Goal: Information Seeking & Learning: Learn about a topic

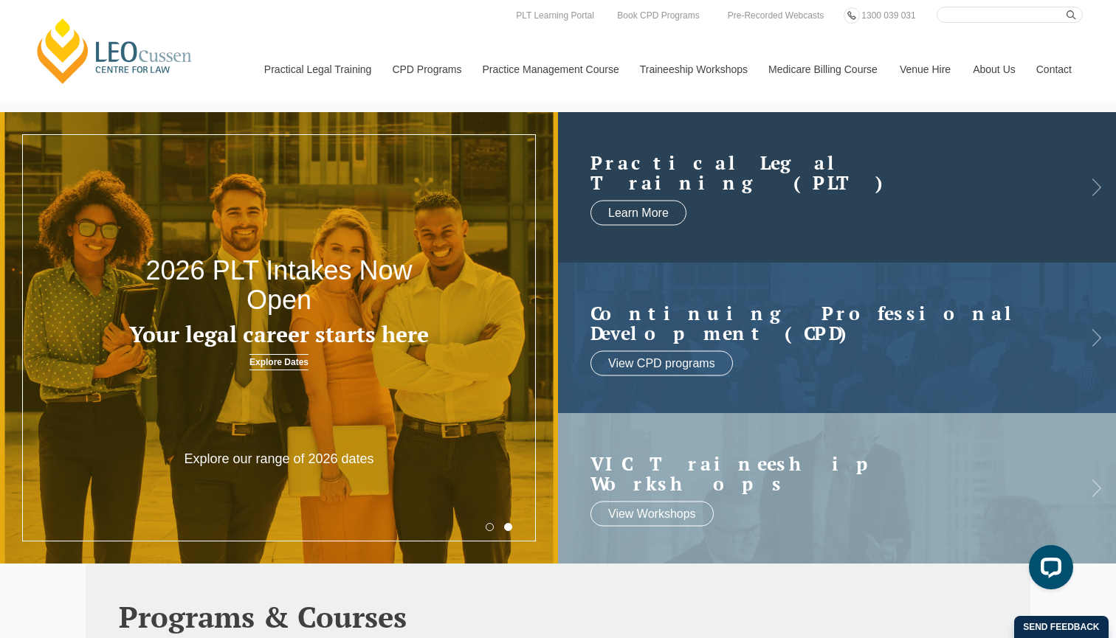
click at [947, 170] on h2 "Practical Legal Training (PLT)" at bounding box center [821, 172] width 463 height 41
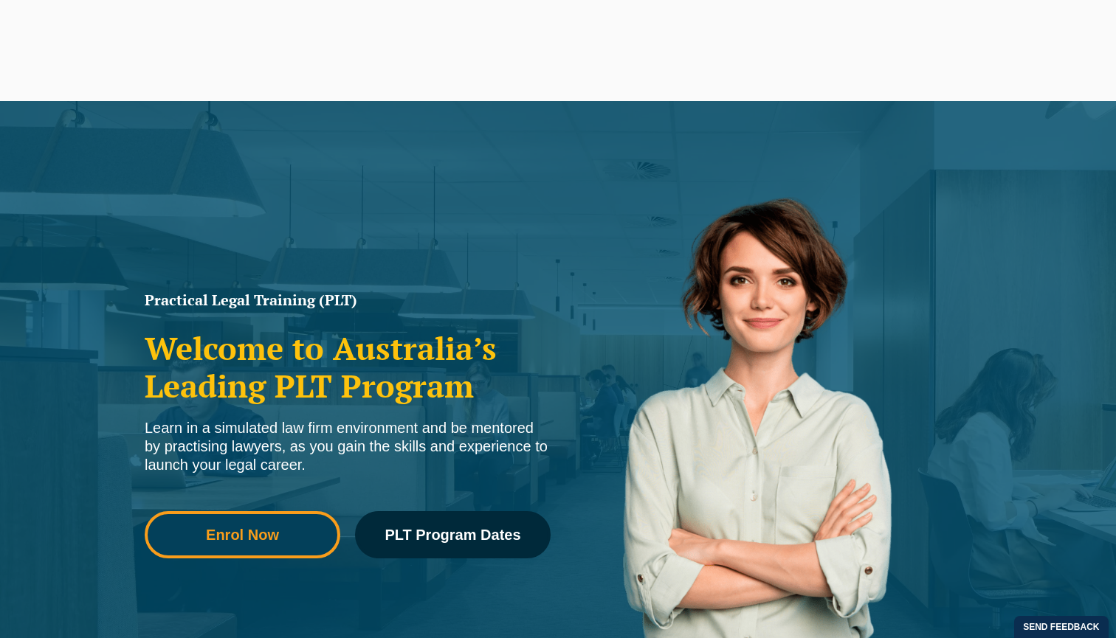
scroll to position [185, 0]
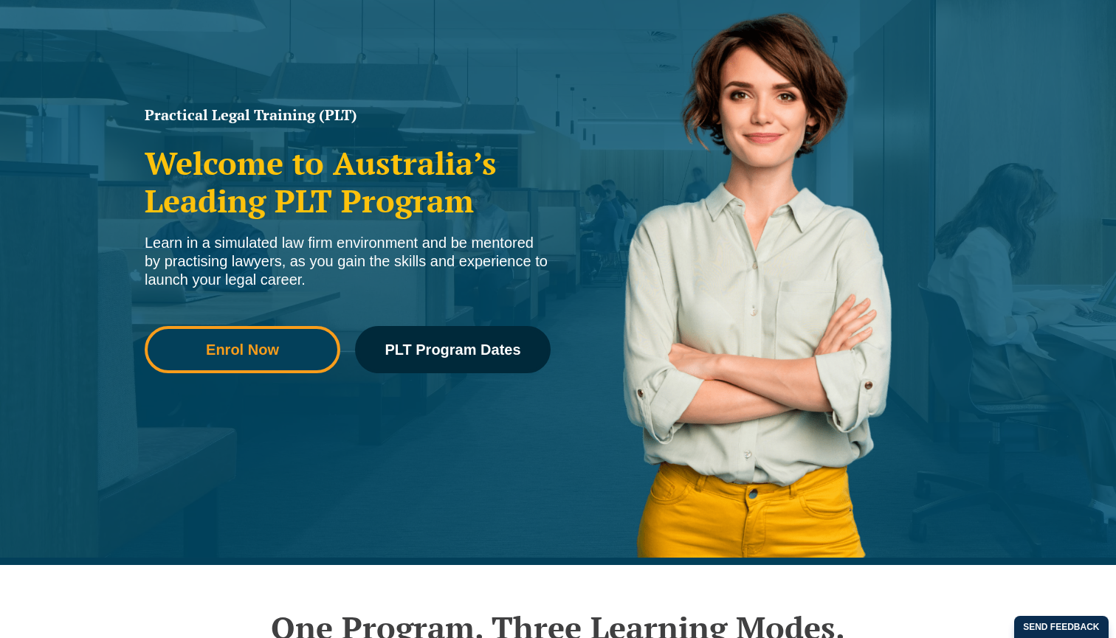
click at [286, 360] on link "Enrol Now" at bounding box center [243, 349] width 196 height 47
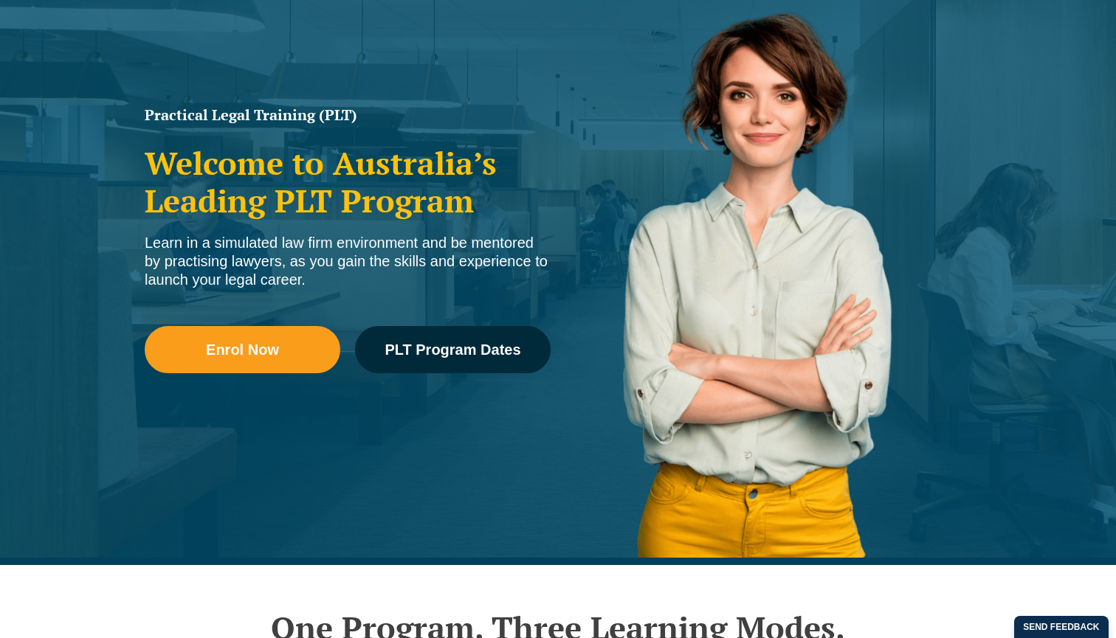
scroll to position [0, 0]
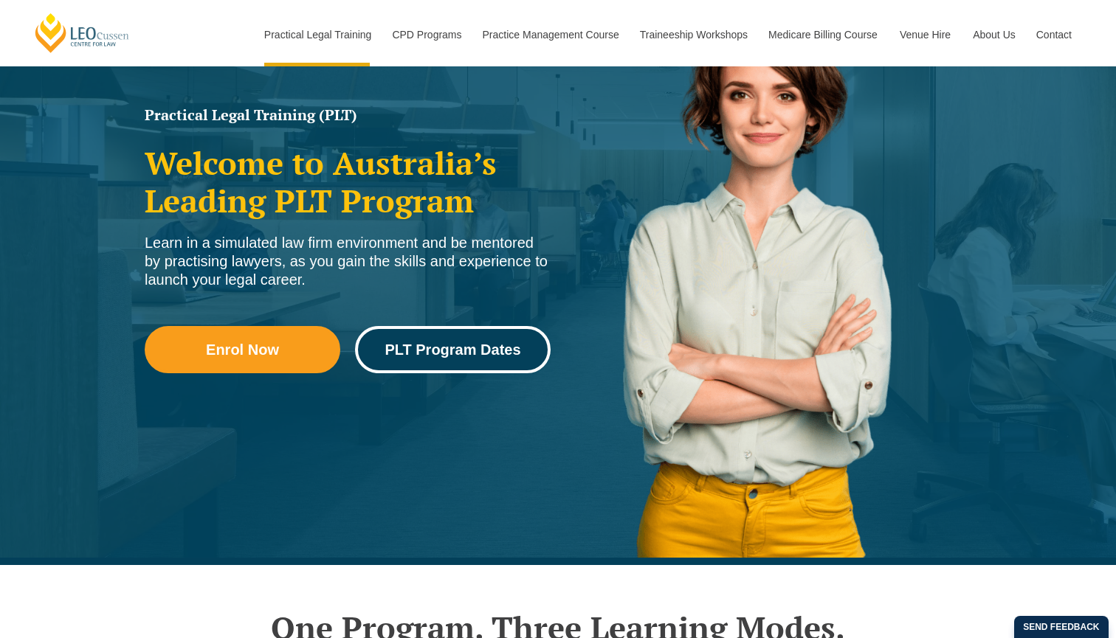
click at [408, 333] on link "PLT Program Dates" at bounding box center [453, 349] width 196 height 47
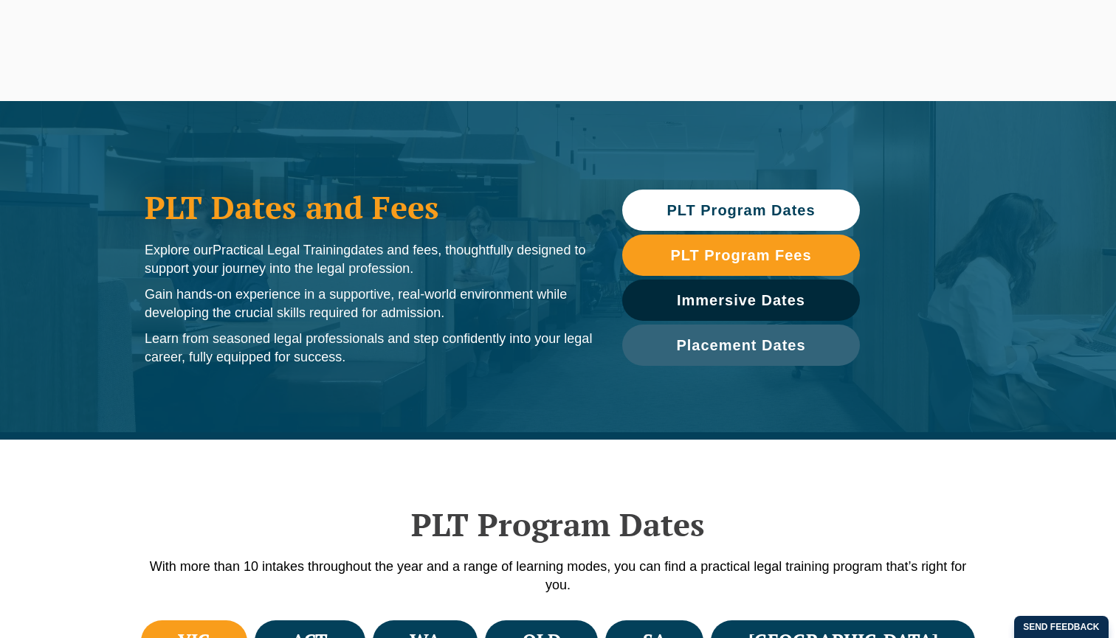
scroll to position [449, 0]
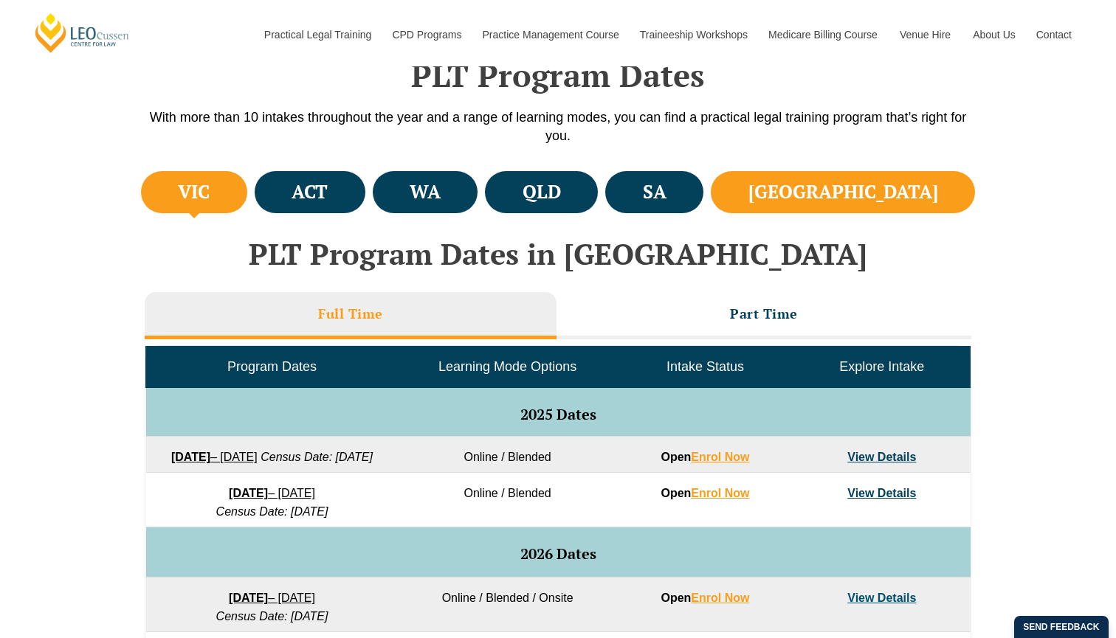
click at [890, 207] on li "NSW" at bounding box center [842, 192] width 264 height 42
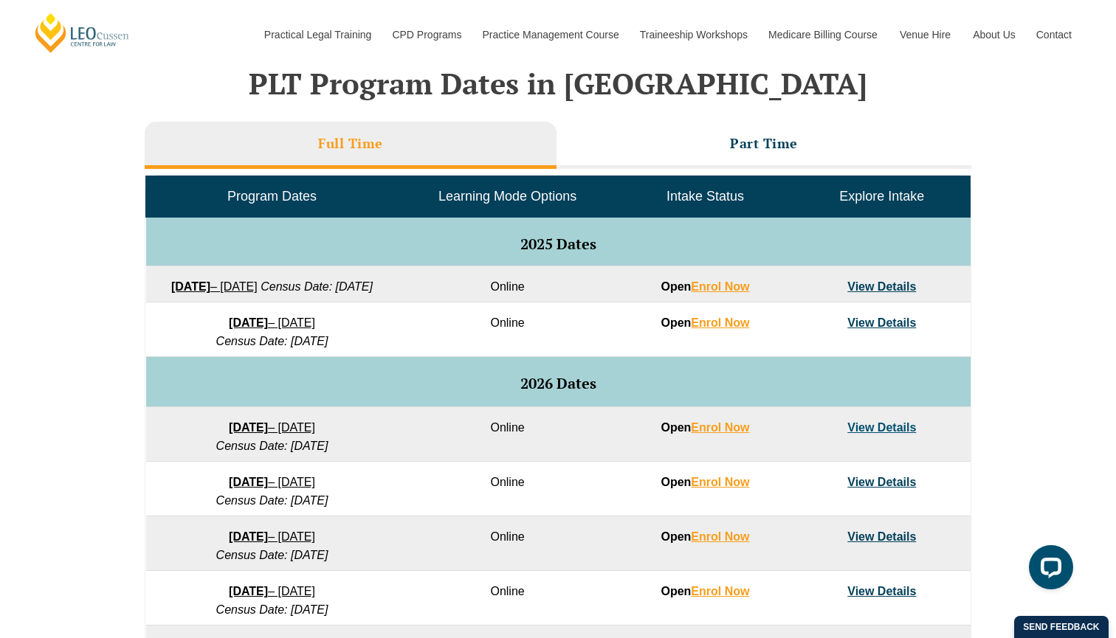
scroll to position [621, 0]
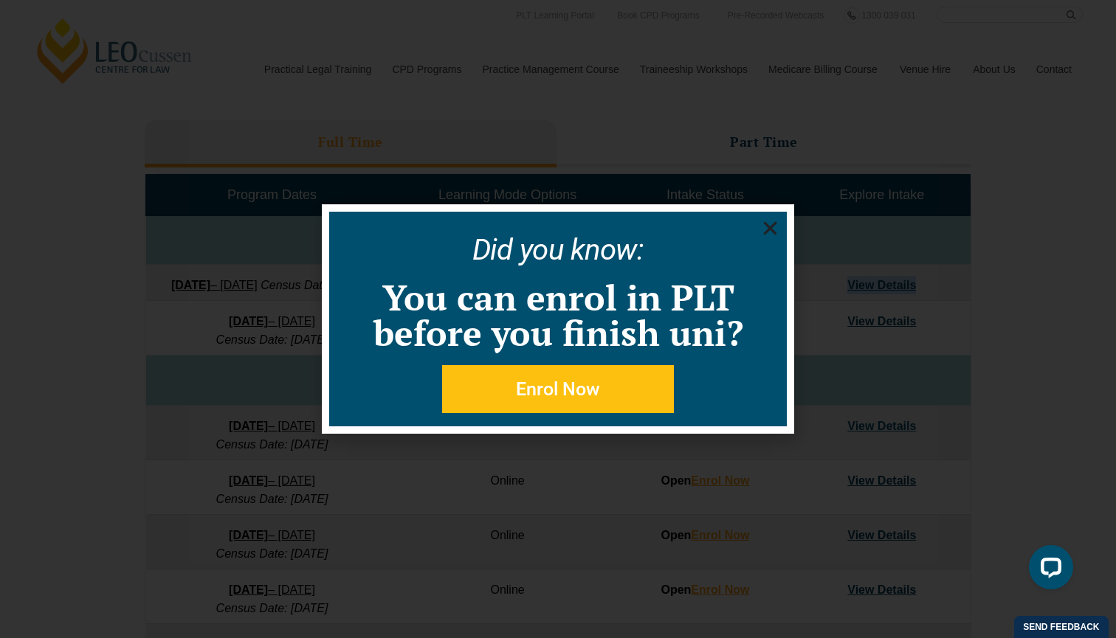
click at [764, 231] on icon "Close" at bounding box center [770, 228] width 18 height 18
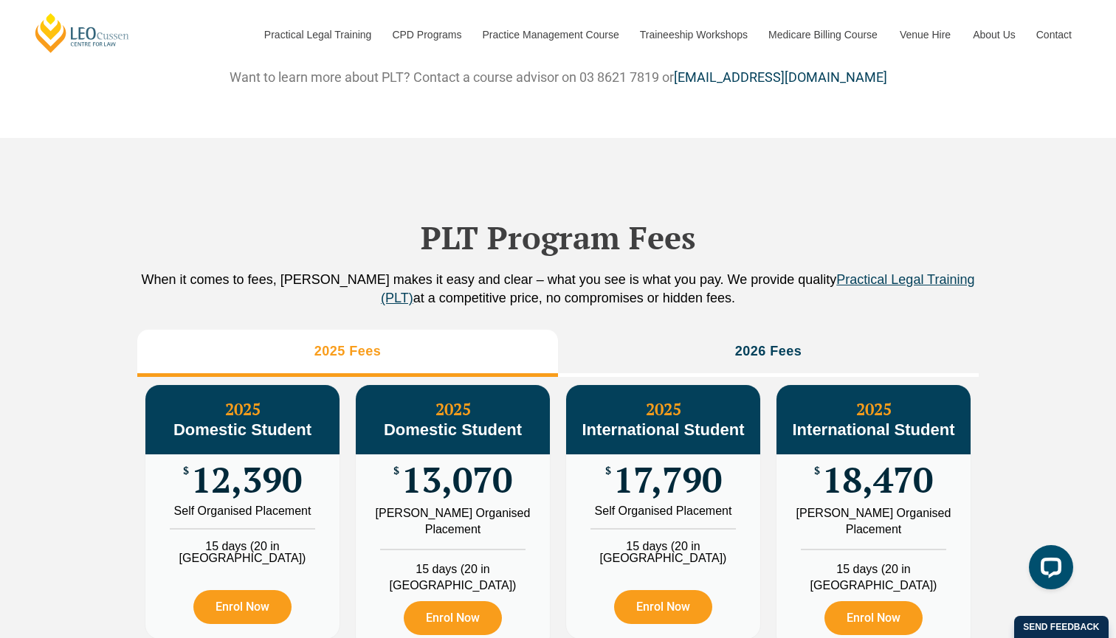
scroll to position [1497, 0]
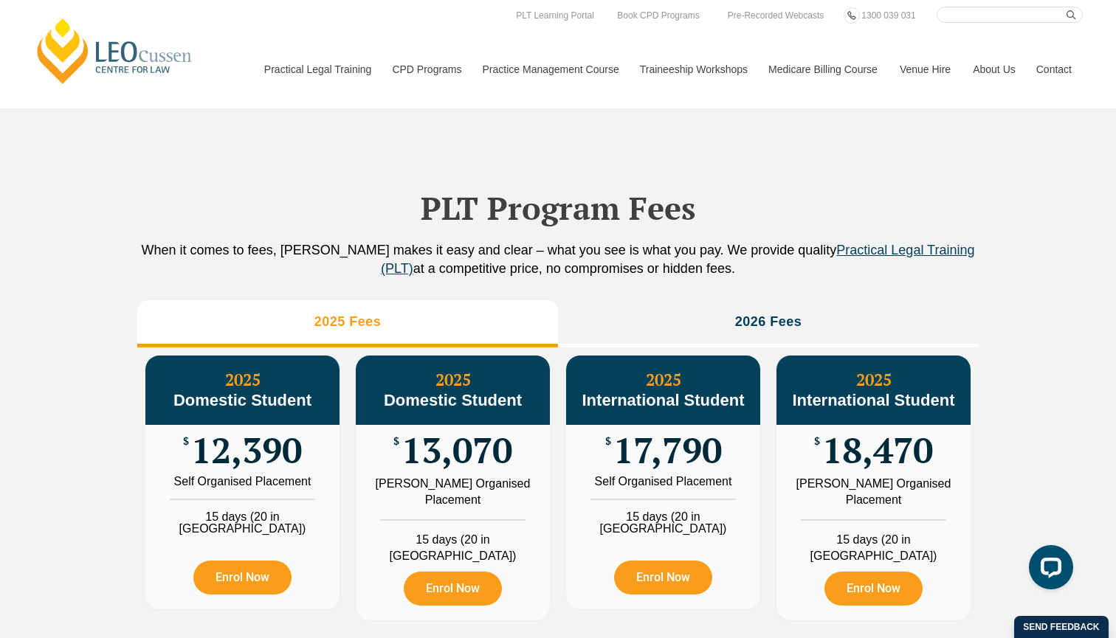
click at [428, 23] on nav "Practical Legal Training Our Practical Legal Training Program Program Dates & F…" at bounding box center [667, 62] width 829 height 78
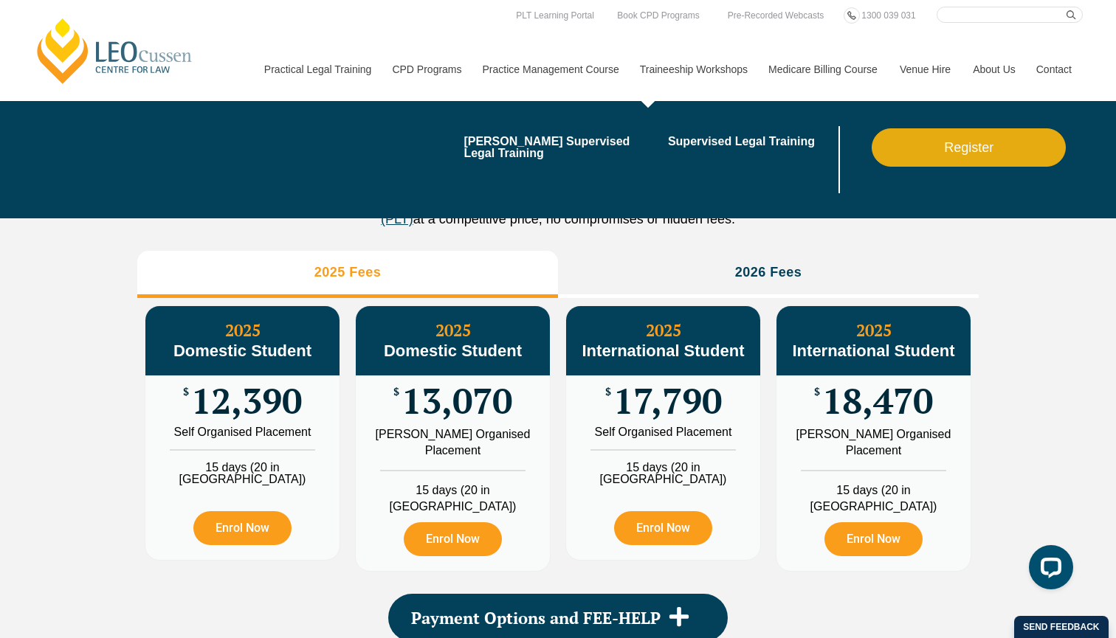
scroll to position [1472, 0]
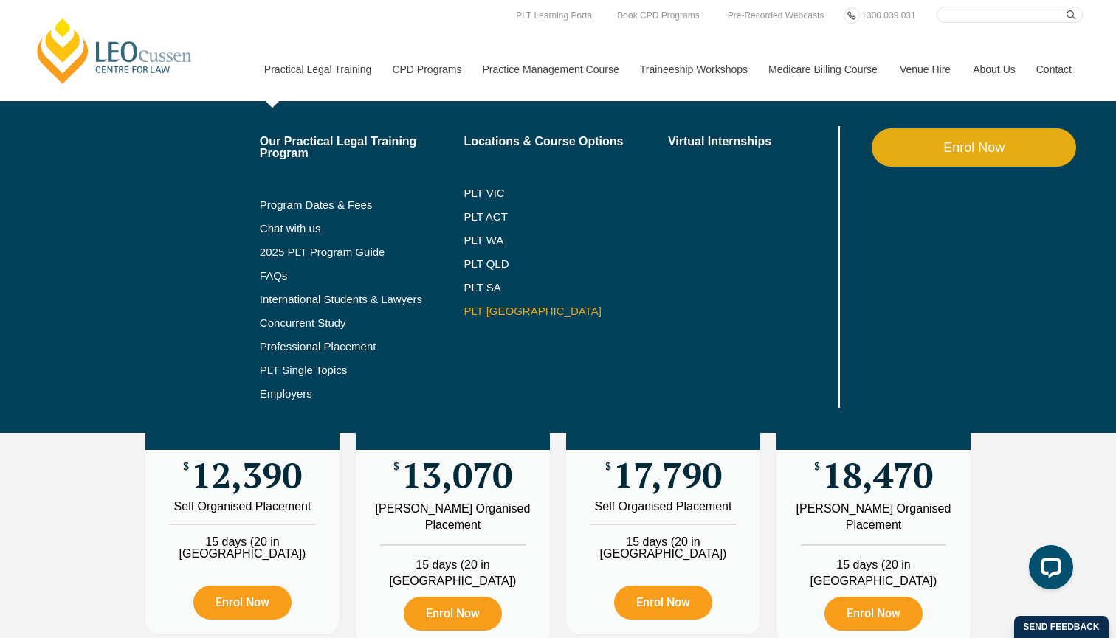
click at [479, 307] on link "PLT [GEOGRAPHIC_DATA]" at bounding box center [565, 311] width 204 height 12
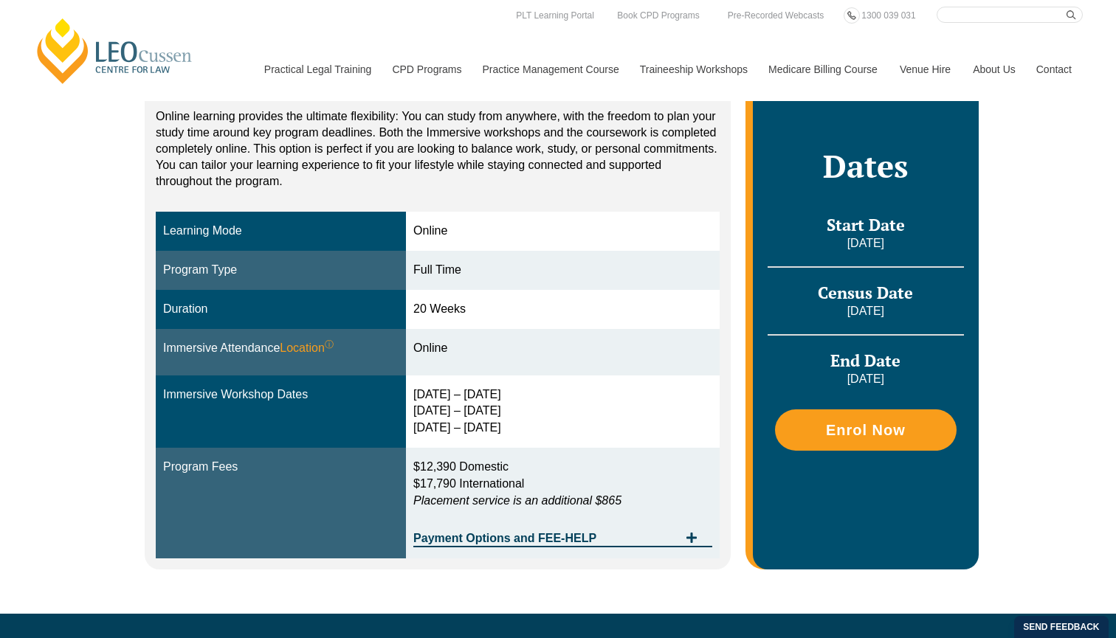
click at [460, 464] on span "$12,390 Domestic" at bounding box center [460, 466] width 95 height 13
click at [437, 480] on span "$17,790 International" at bounding box center [468, 483] width 111 height 13
click at [474, 466] on span "$12,390 Domestic" at bounding box center [460, 466] width 95 height 13
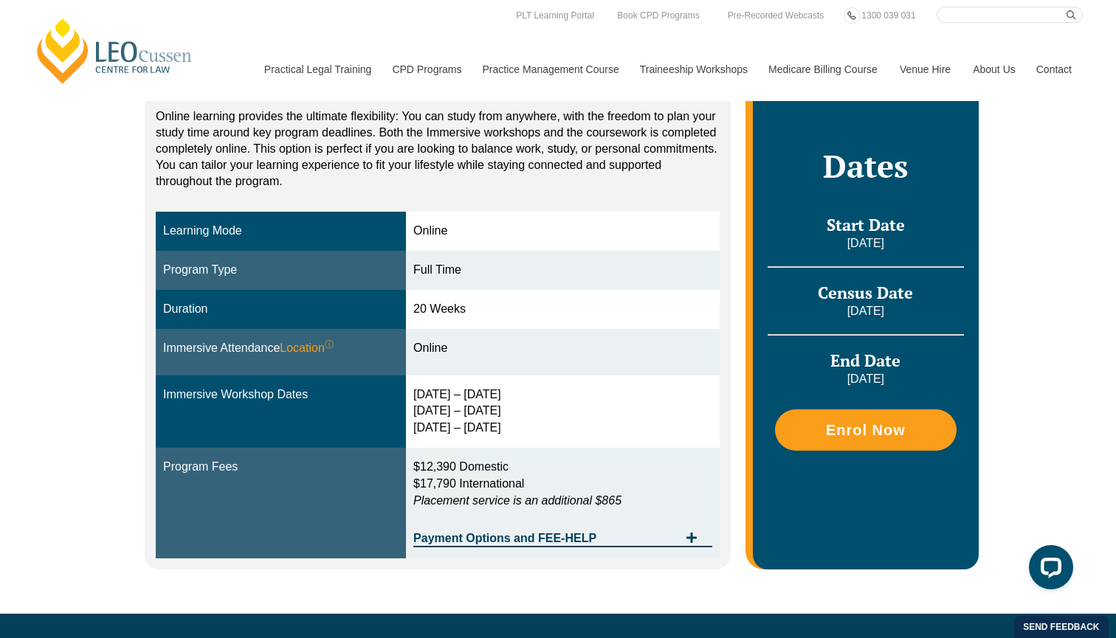
click at [454, 462] on span "$12,390 Domestic" at bounding box center [460, 466] width 95 height 13
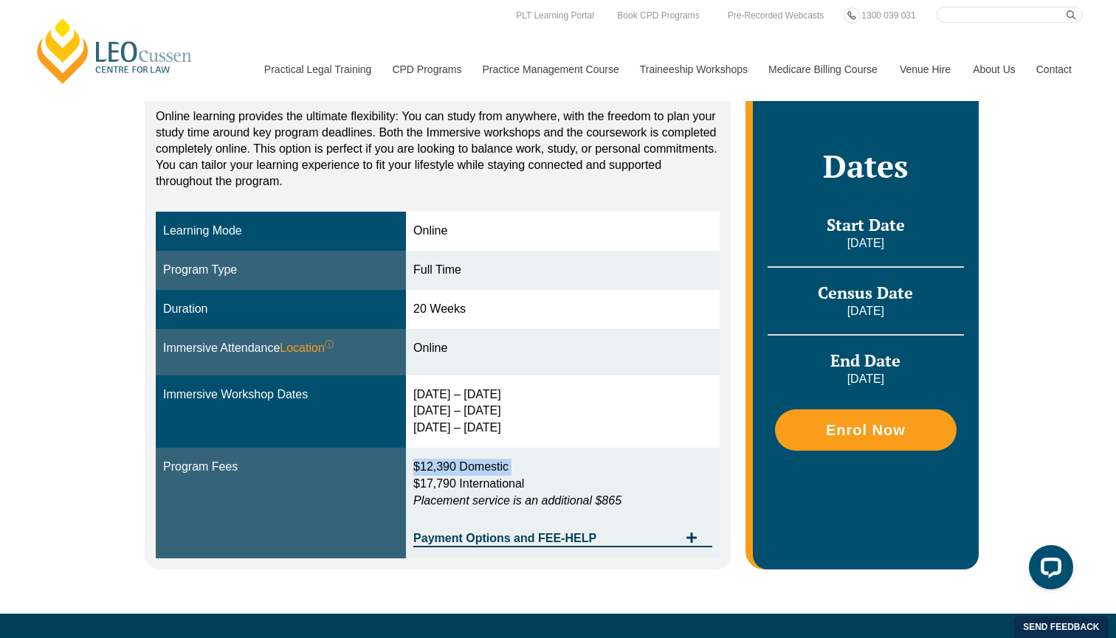
click at [466, 410] on div "30 Sep – 3 Oct 2025 10 – 12 Dec 2025 11 – 13 Feb 2026" at bounding box center [562, 412] width 299 height 51
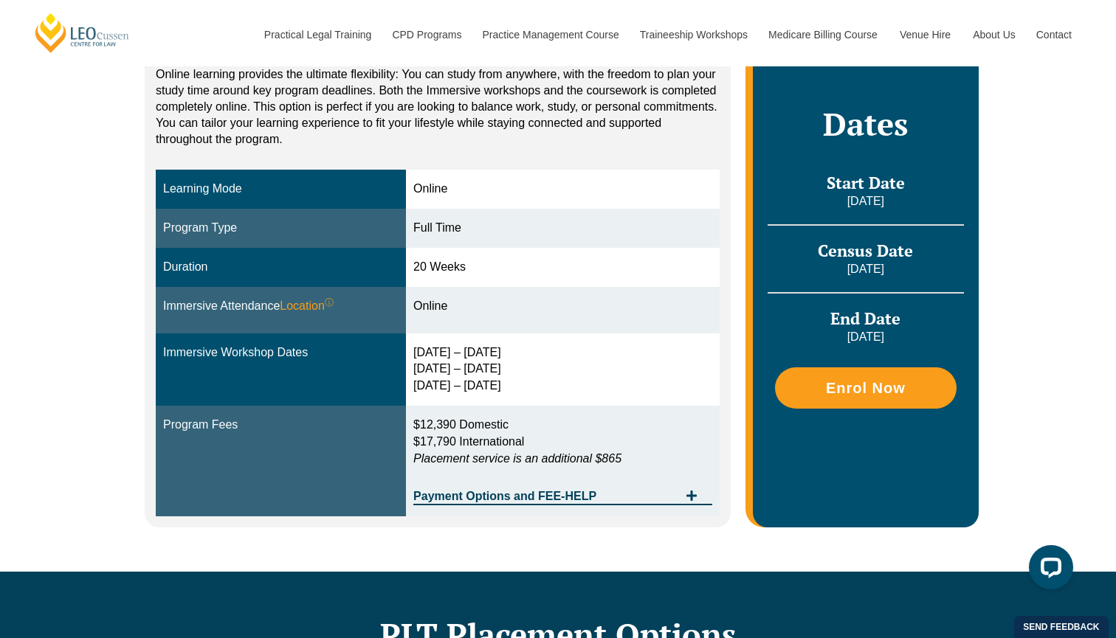
scroll to position [345, 0]
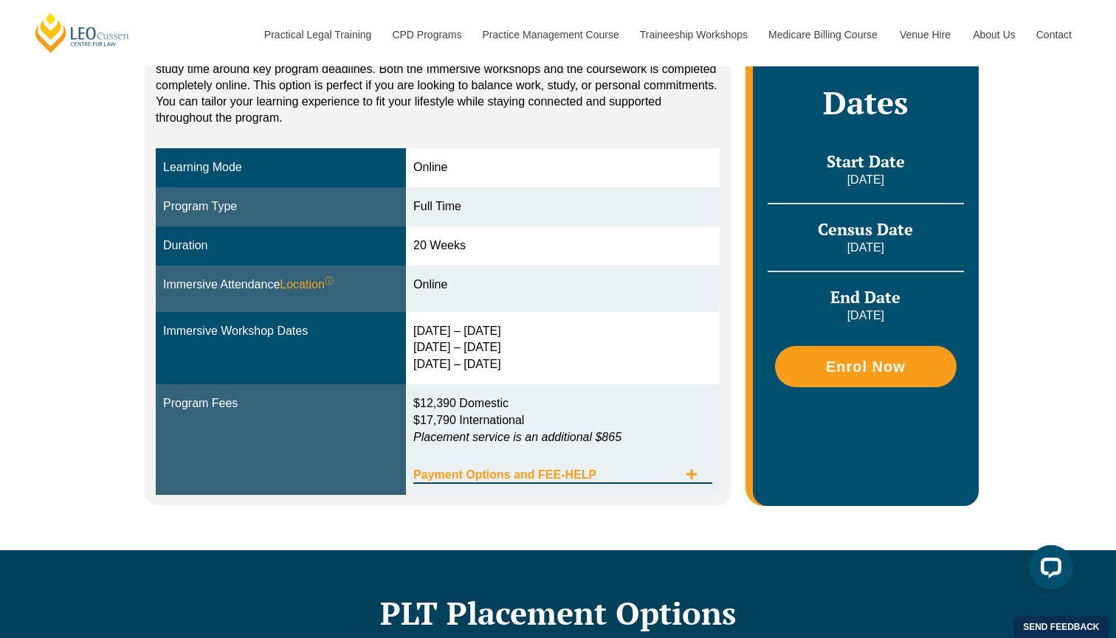
click at [612, 471] on span "Payment Options and FEE-HELP" at bounding box center [545, 475] width 265 height 12
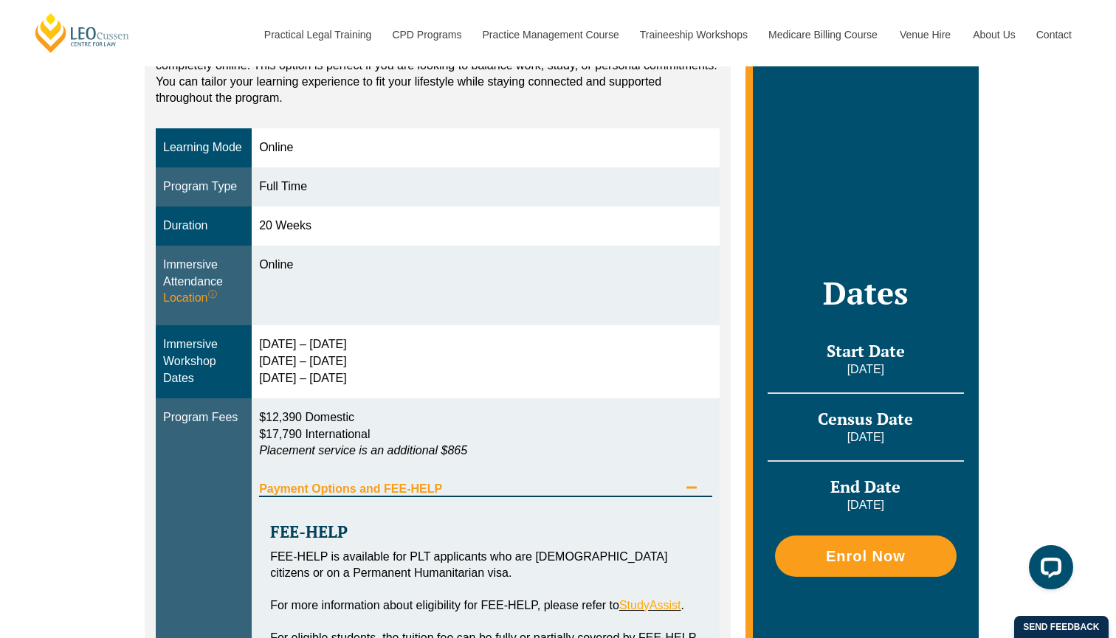
scroll to position [352, 0]
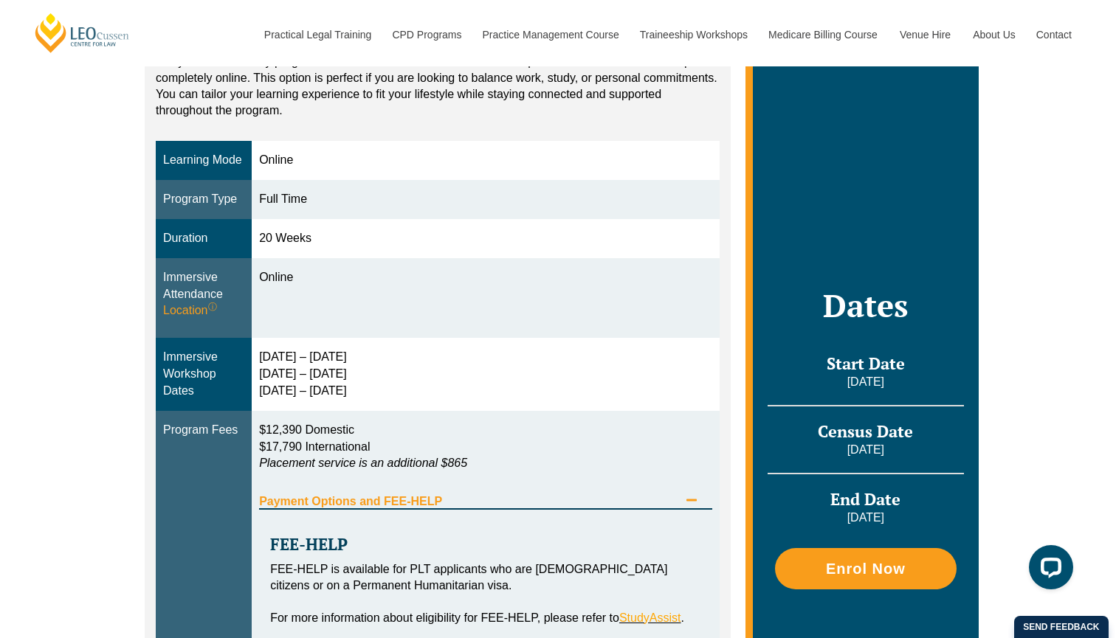
click at [191, 388] on div "Immersive Workshop Dates" at bounding box center [203, 374] width 81 height 51
click at [293, 368] on td "30 Sep – 3 Oct 2025 10 – 12 Dec 2025 11 – 13 Feb 2026" at bounding box center [486, 374] width 468 height 73
click at [286, 386] on div "30 Sep – 3 Oct 2025 10 – 12 Dec 2025 11 – 13 Feb 2026" at bounding box center [485, 374] width 453 height 51
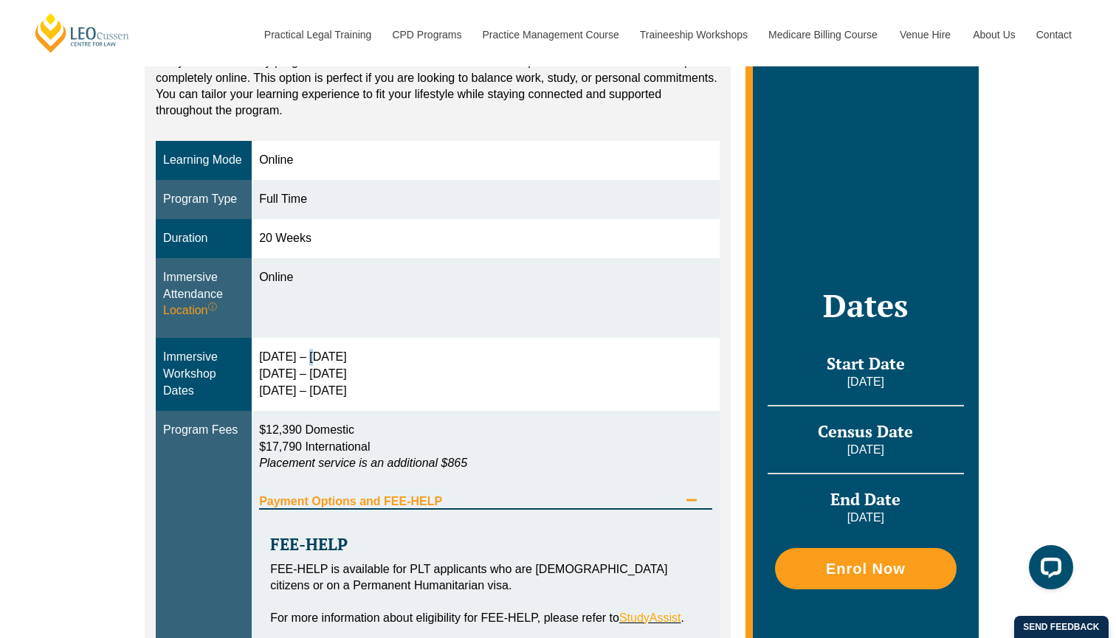
click at [286, 386] on div "30 Sep – 3 Oct 2025 10 – 12 Dec 2025 11 – 13 Feb 2026" at bounding box center [485, 374] width 453 height 51
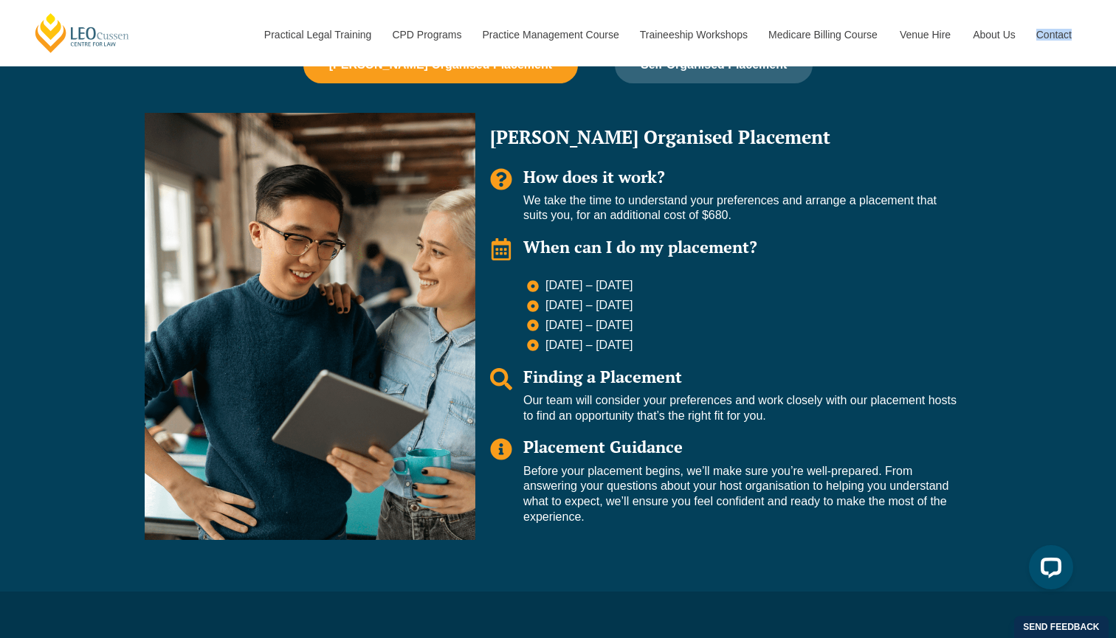
scroll to position [1448, 0]
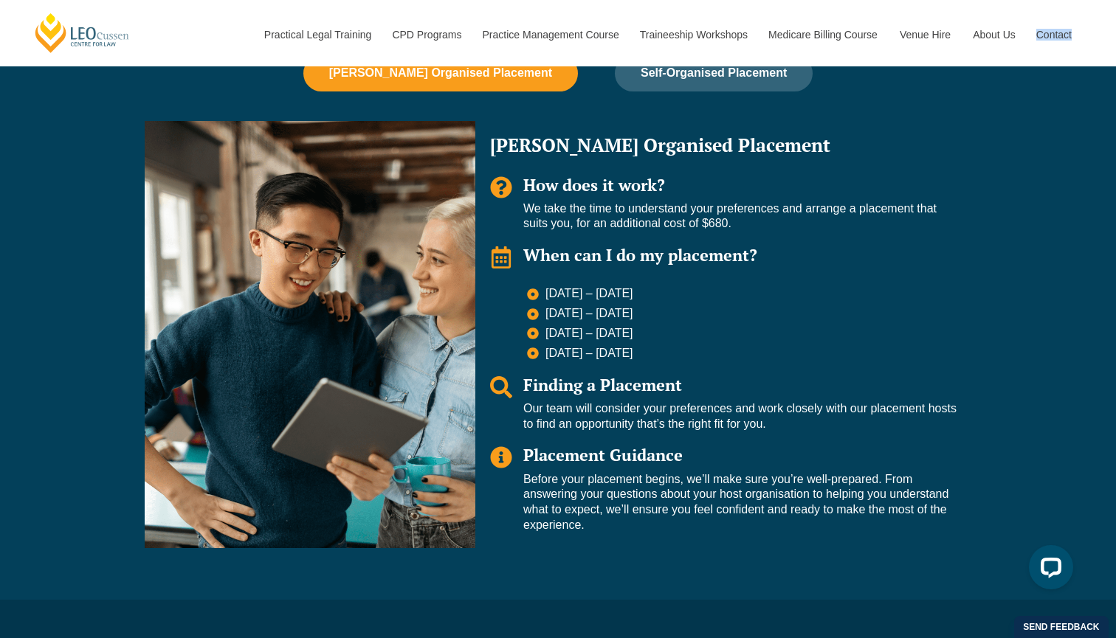
click at [556, 322] on span "11 May – 29 May 2026" at bounding box center [587, 313] width 91 height 15
click at [558, 342] on span "6 July – 24 July 2026" at bounding box center [587, 333] width 91 height 15
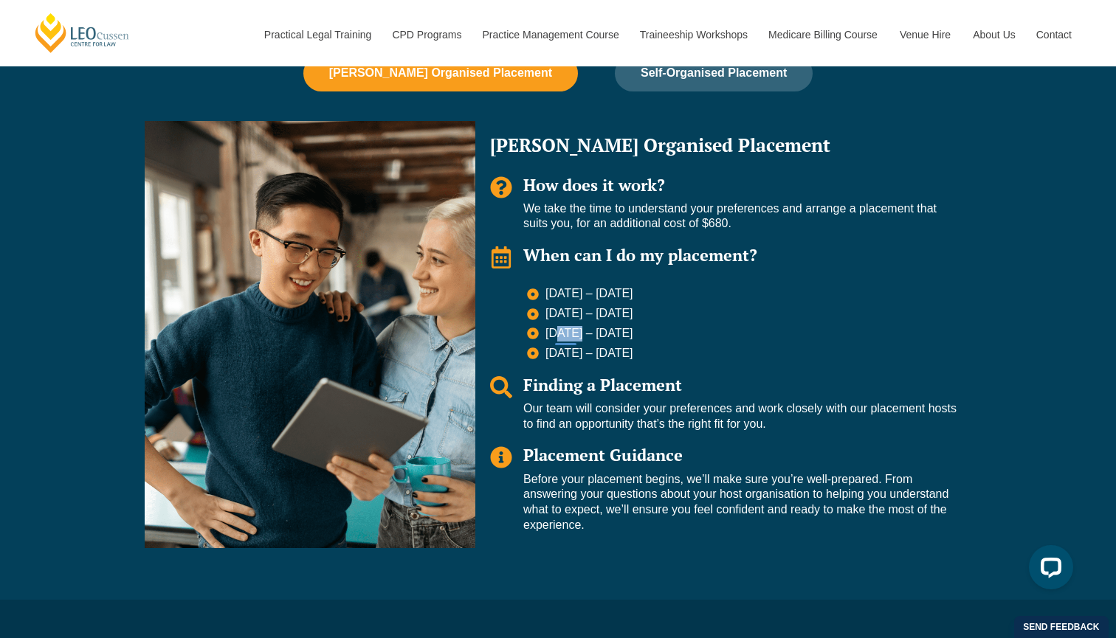
click at [558, 342] on span "6 July – 24 July 2026" at bounding box center [587, 333] width 91 height 15
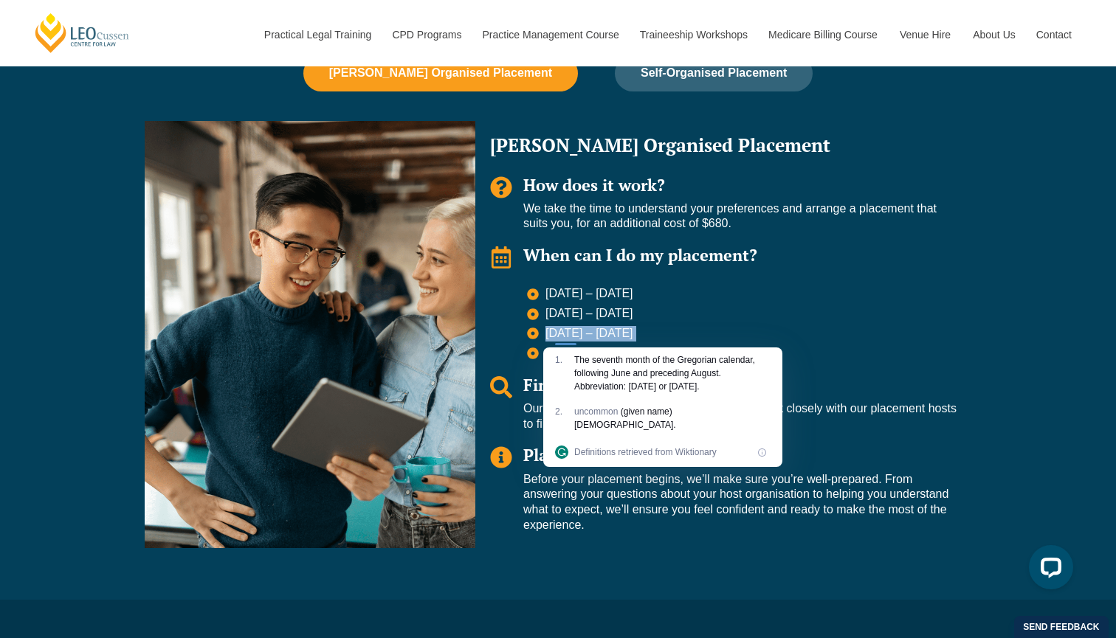
click at [560, 368] on div "1 ." at bounding box center [564, 373] width 19 height 40
click at [570, 318] on span "11 May – 29 May 2026" at bounding box center [587, 313] width 91 height 15
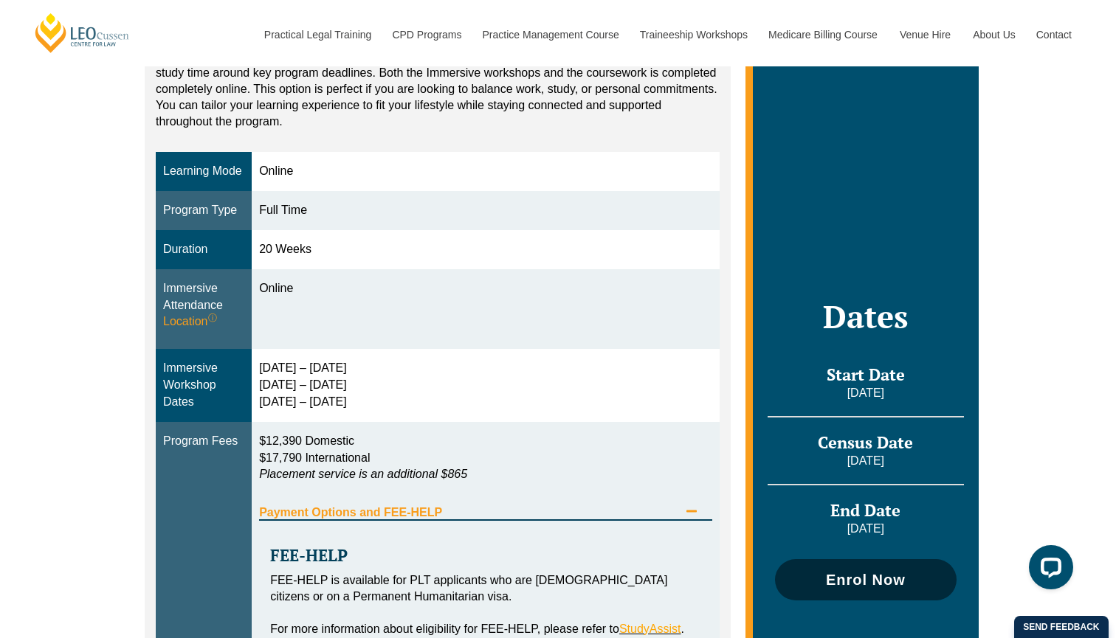
scroll to position [434, 0]
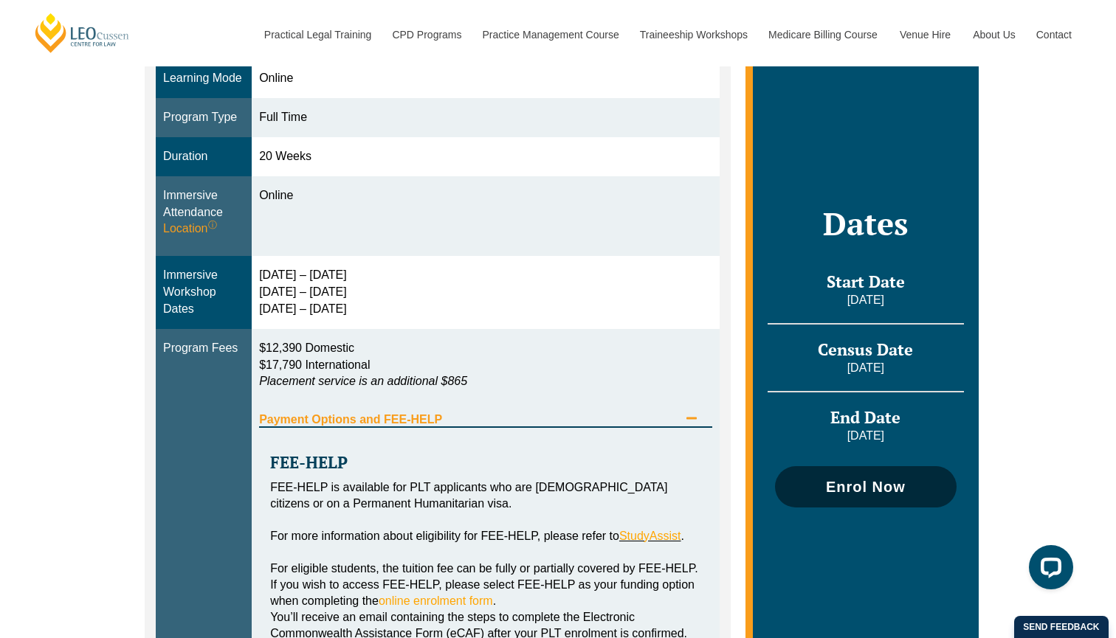
click at [851, 491] on span "Enrol Now" at bounding box center [866, 487] width 80 height 15
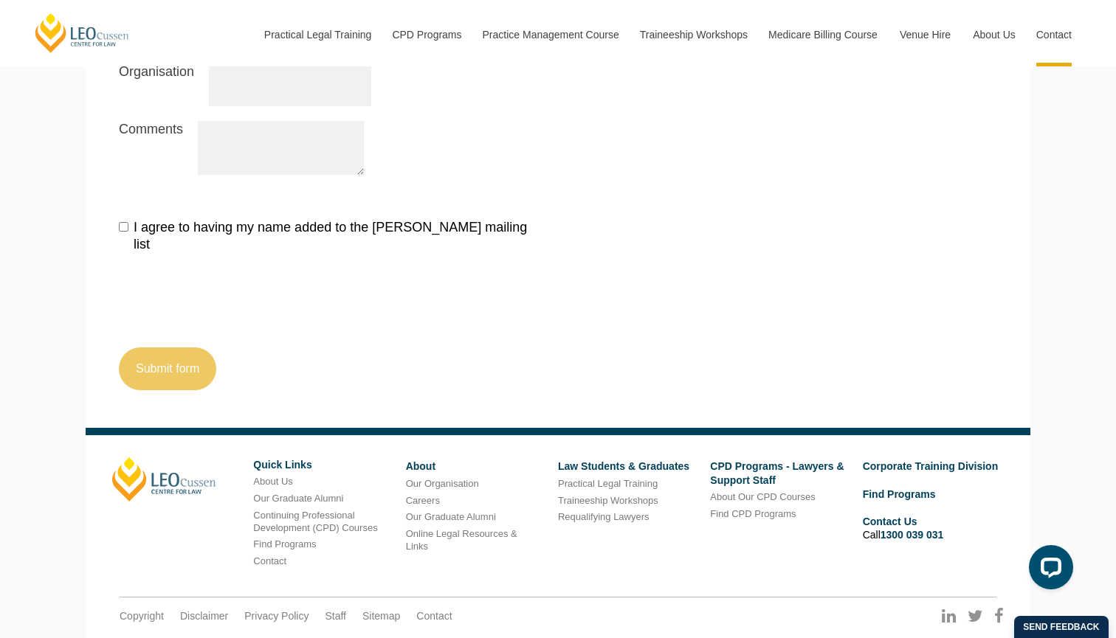
scroll to position [1684, 0]
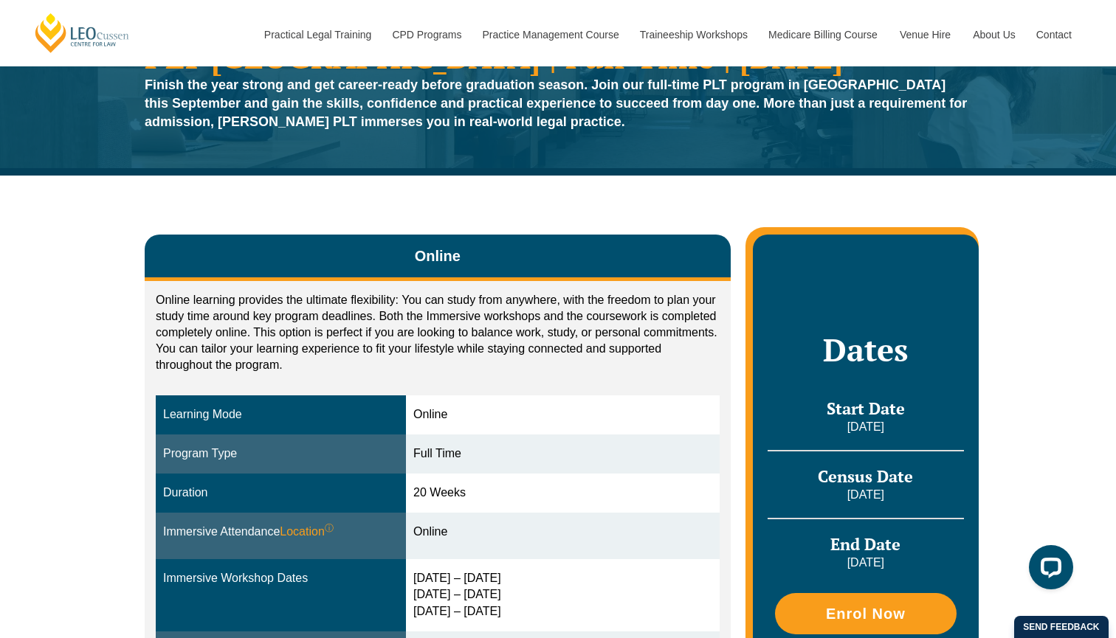
scroll to position [100, 0]
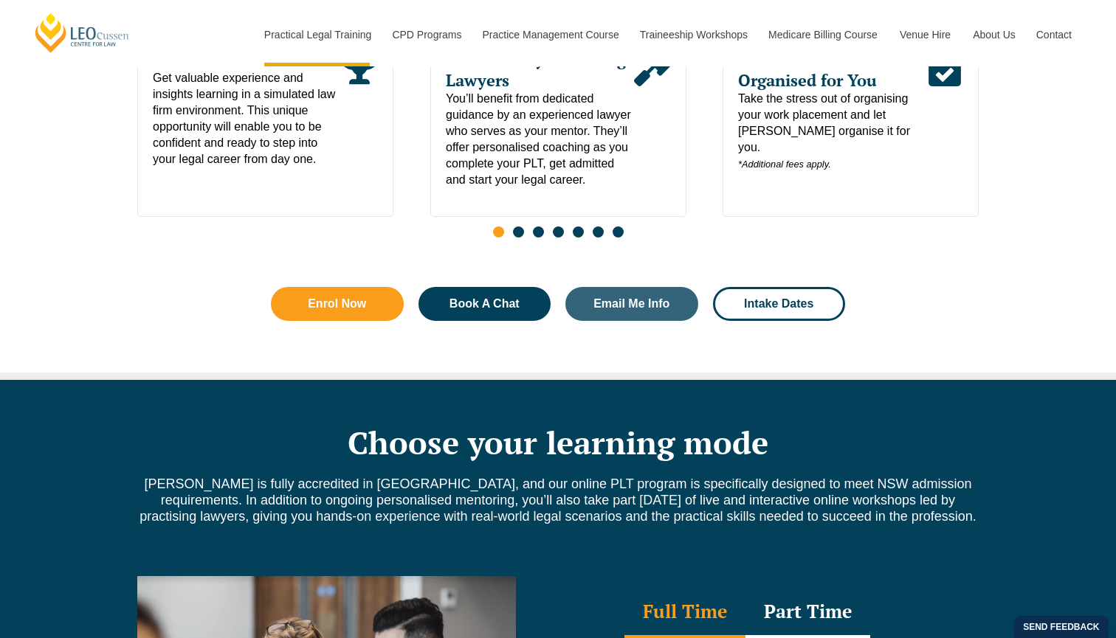
scroll to position [952, 0]
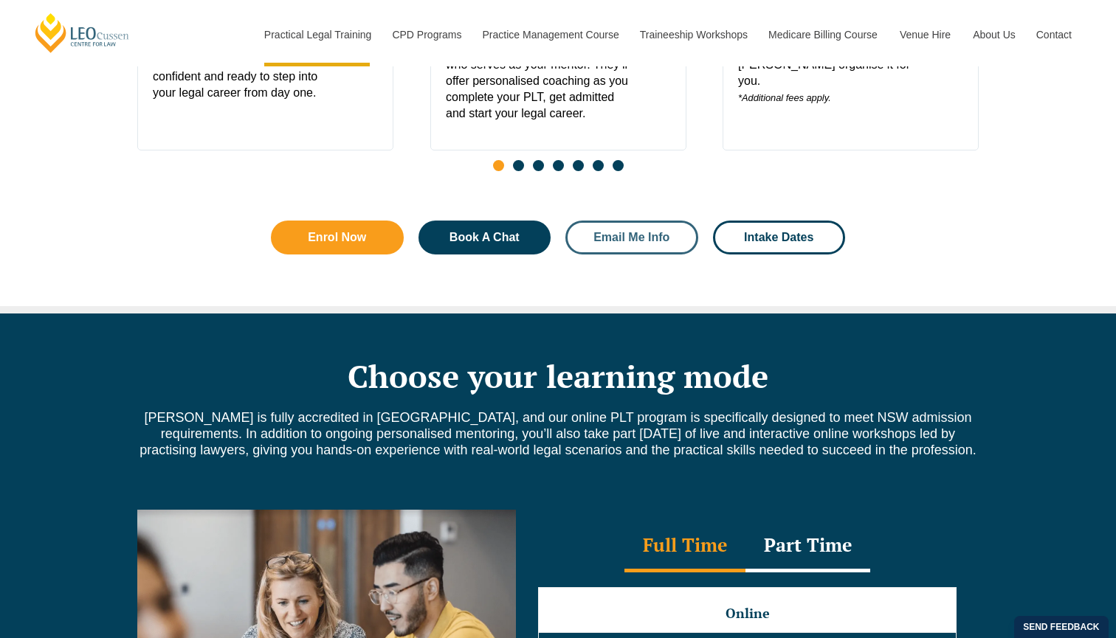
click at [661, 242] on span "Email Me Info" at bounding box center [631, 238] width 76 height 12
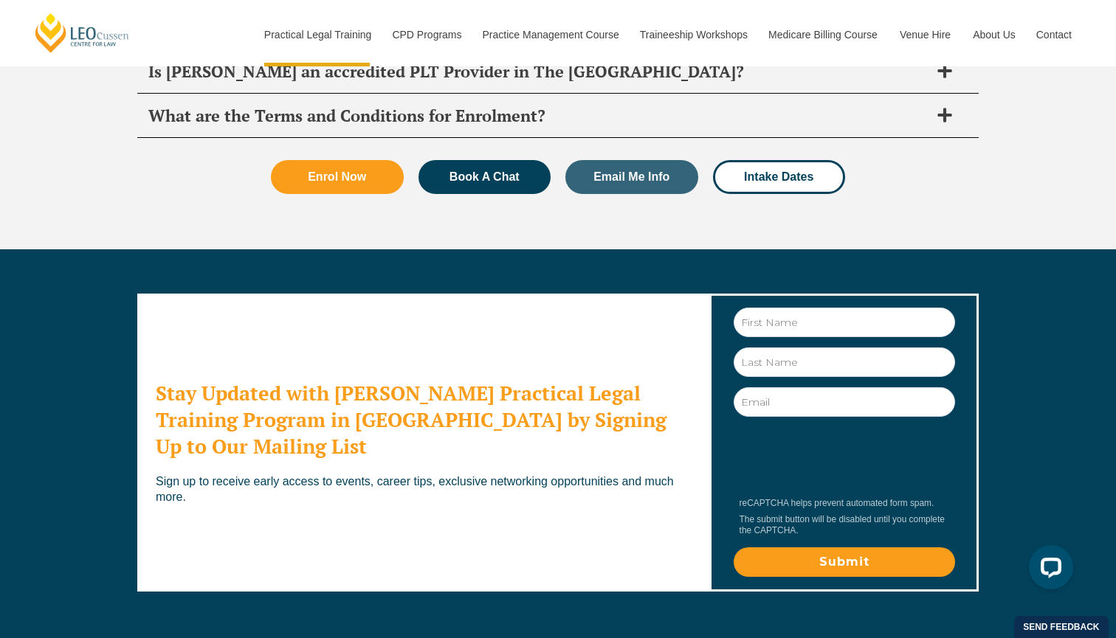
scroll to position [8051, 0]
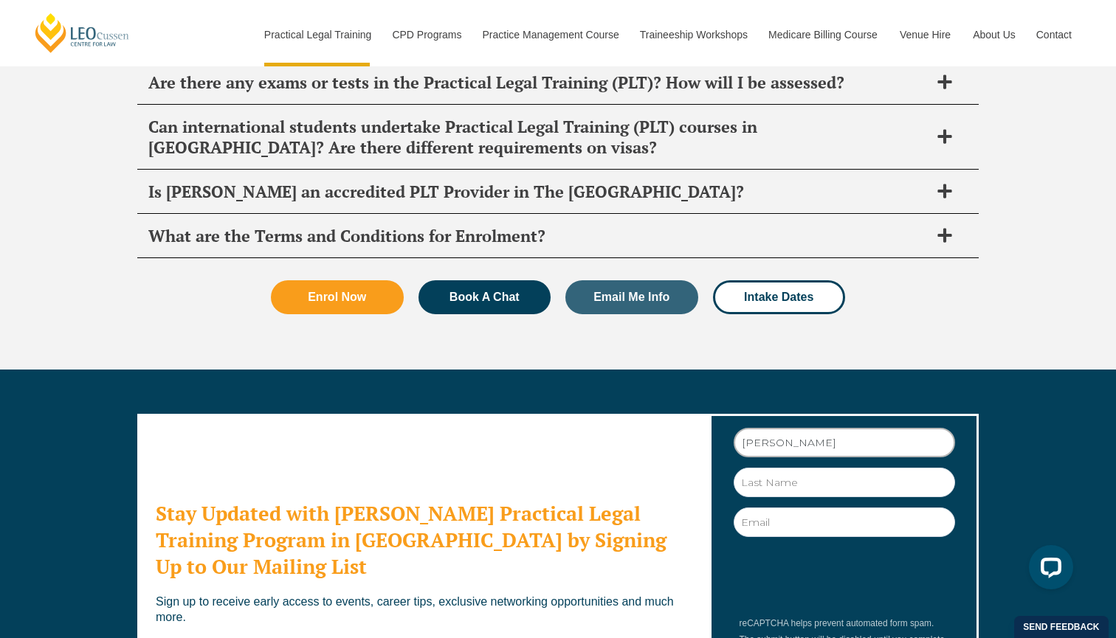
type input "Karolina"
type input "Jańczyk"
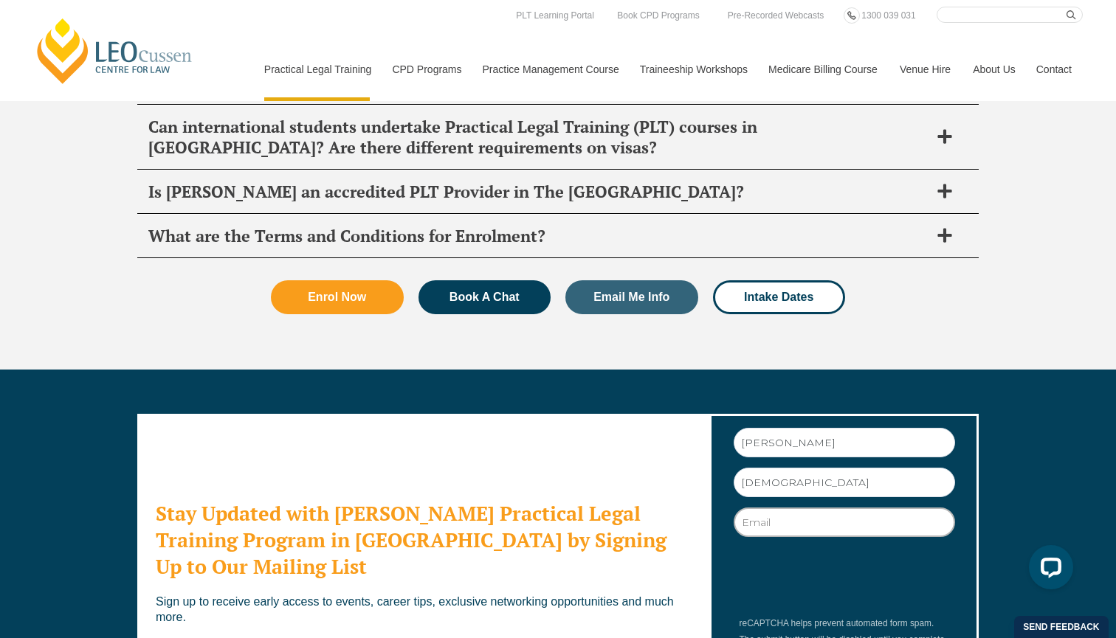
type input "karolina.janczyk@yahoo.com"
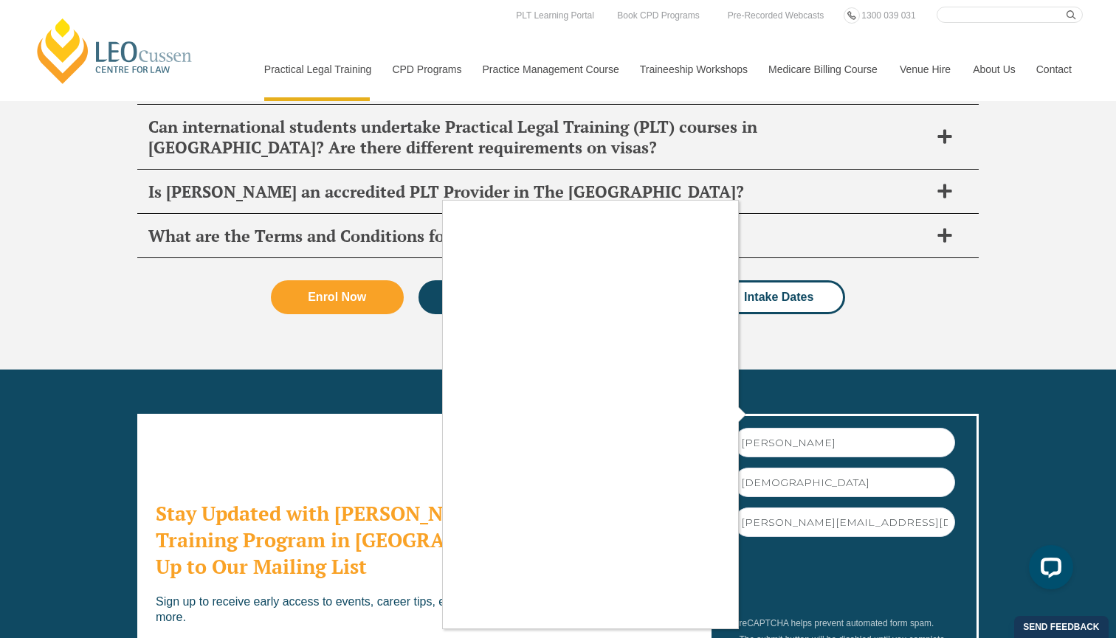
click at [849, 516] on div at bounding box center [558, 319] width 1116 height 638
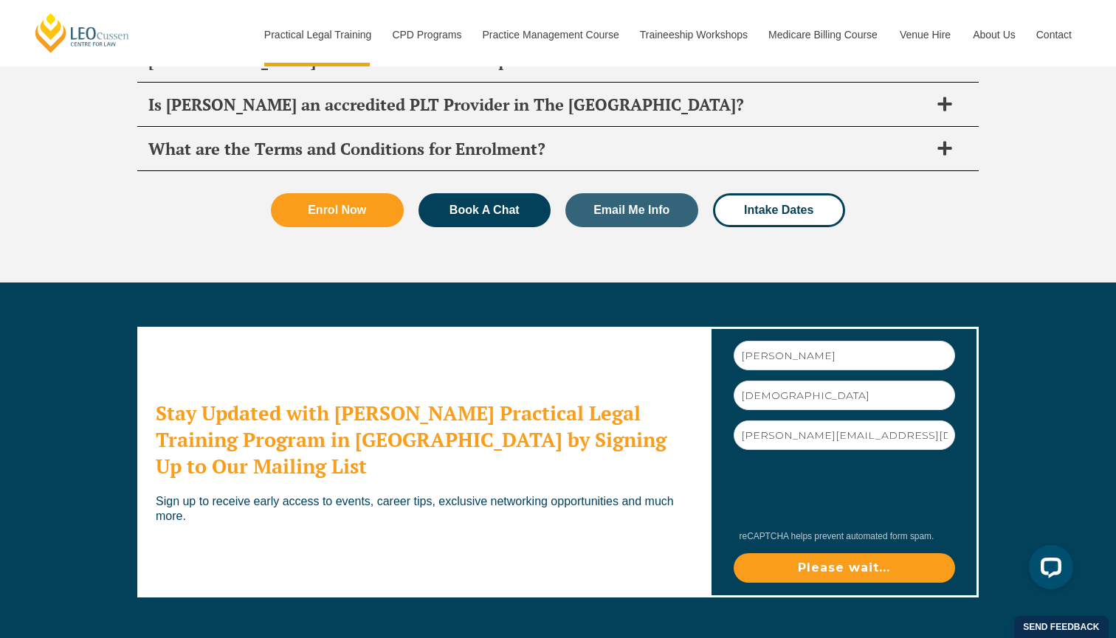
scroll to position [8125, 0]
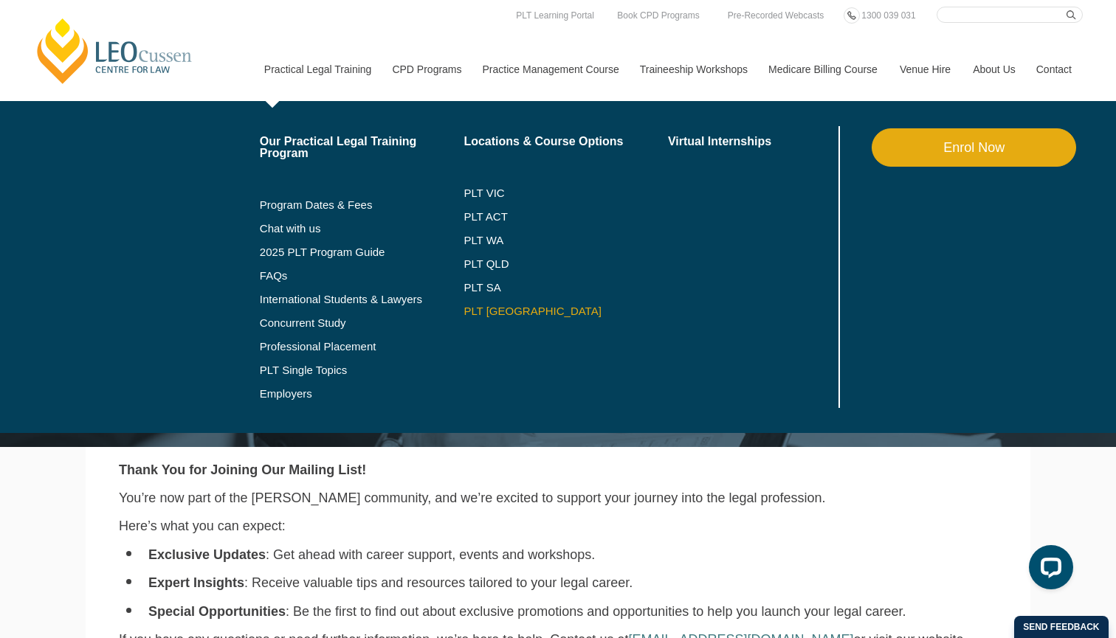
click at [474, 312] on link "PLT [GEOGRAPHIC_DATA]" at bounding box center [565, 311] width 204 height 12
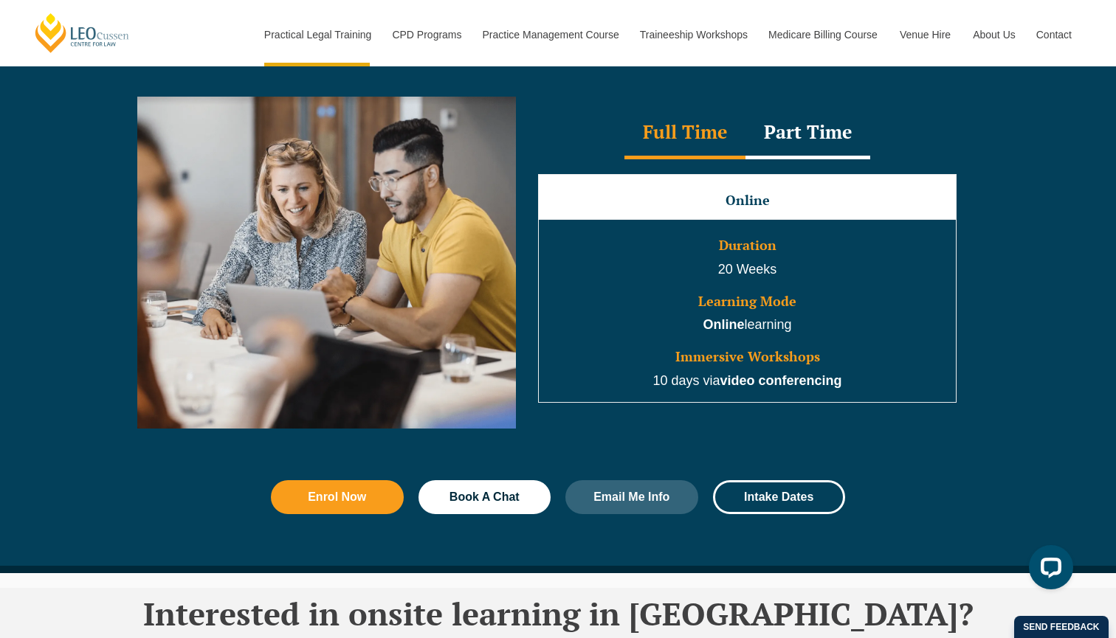
scroll to position [1360, 0]
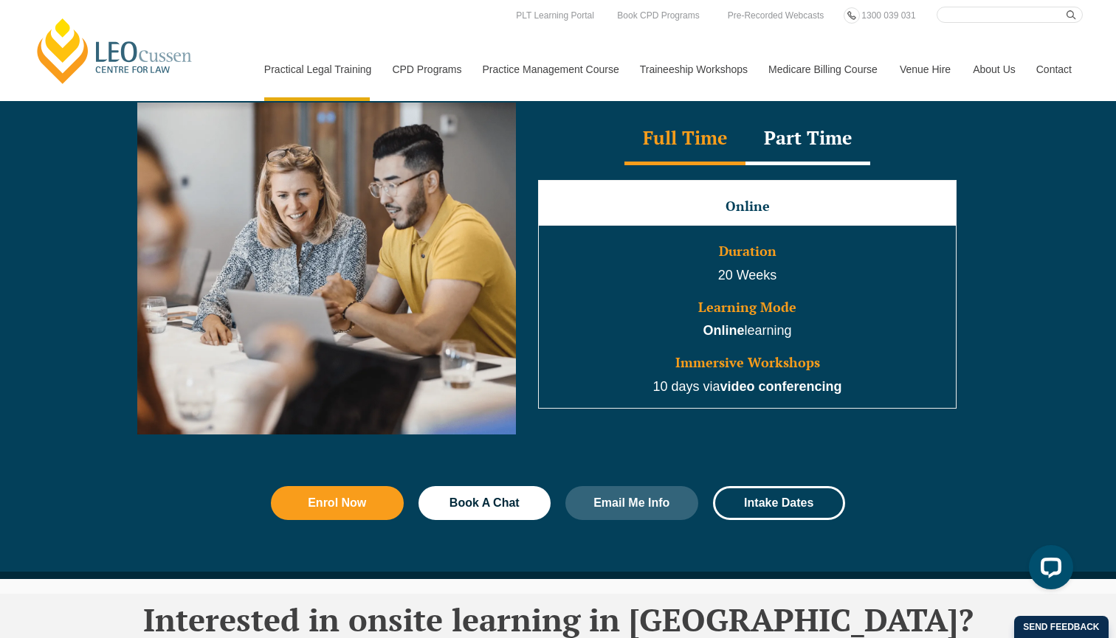
click at [784, 267] on td "Duration 20 Weeks Learning Mode Online learning Immersive Workshops 10 days via…" at bounding box center [748, 317] width 418 height 183
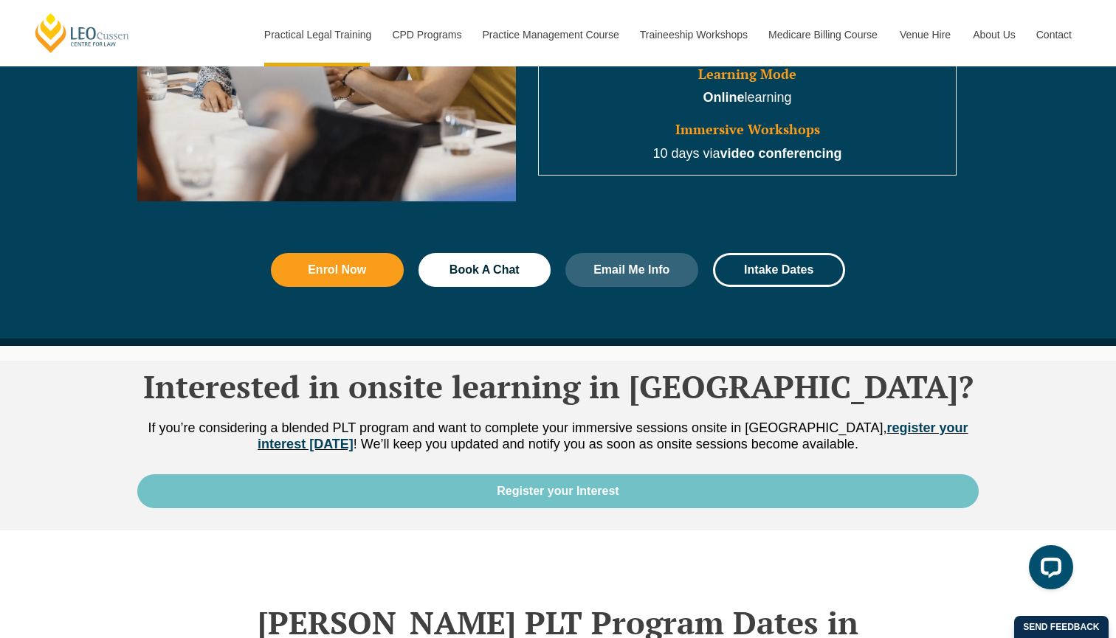
scroll to position [1597, 0]
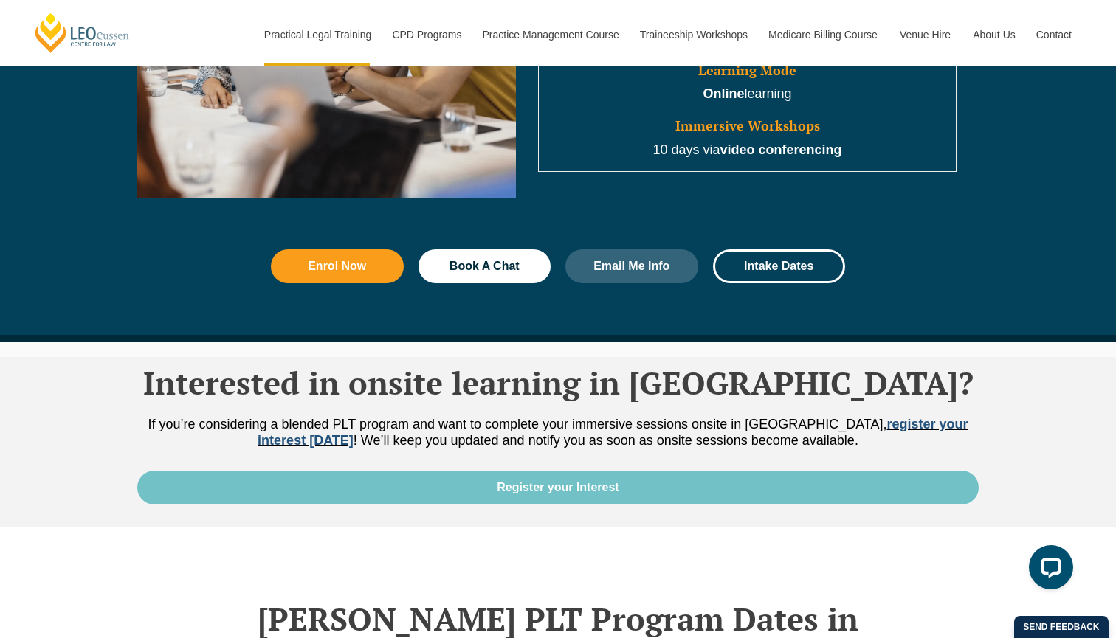
click at [808, 429] on link "register your interest today" at bounding box center [612, 432] width 710 height 31
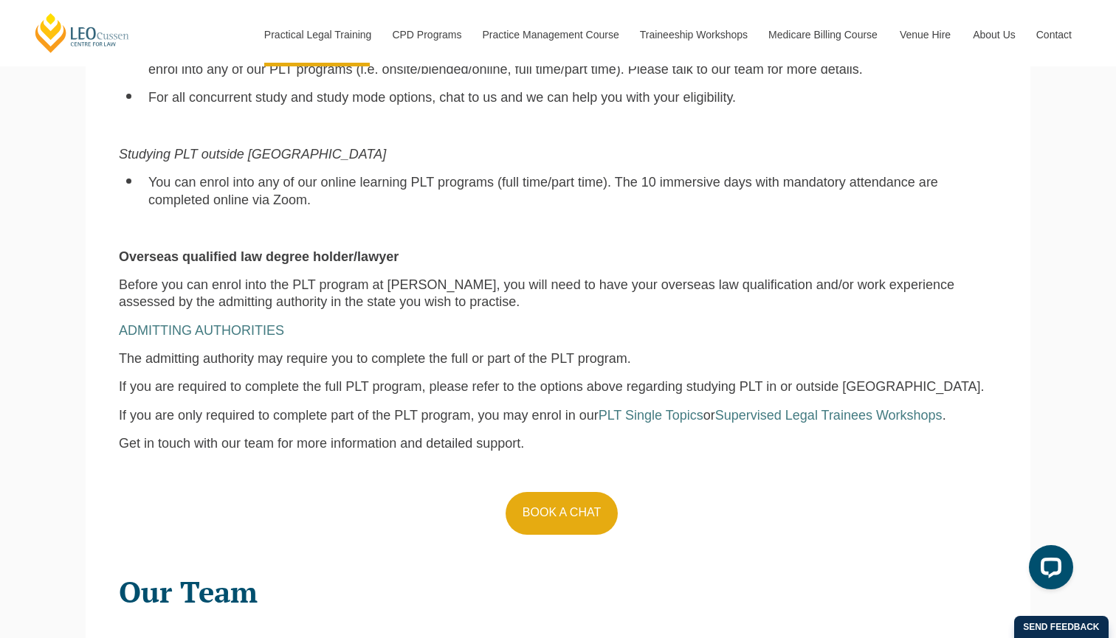
scroll to position [1254, 0]
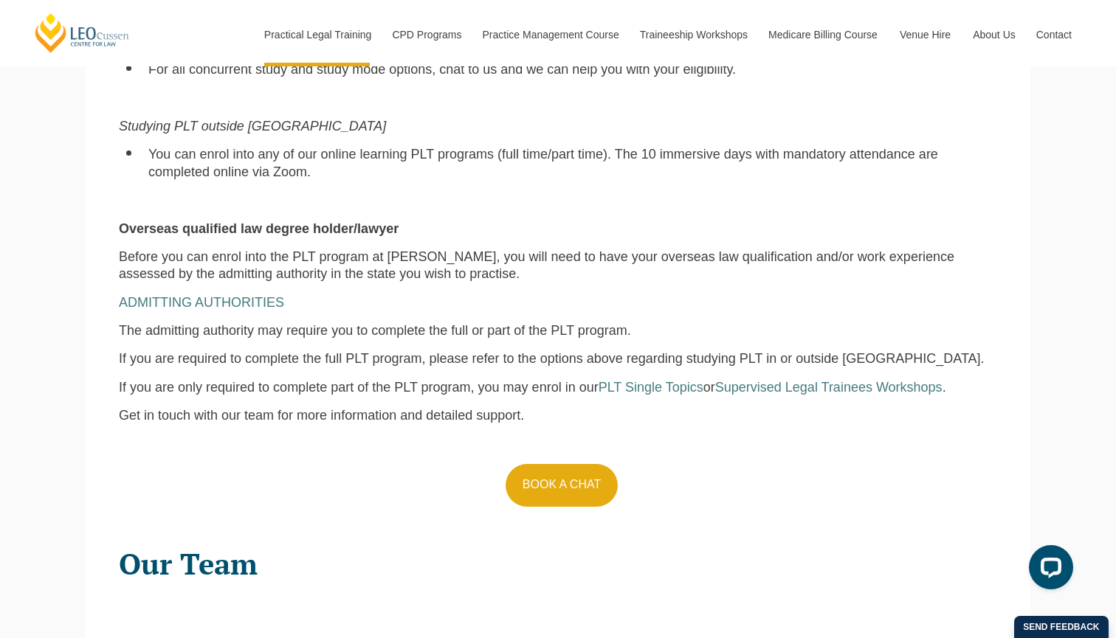
click at [196, 249] on span "Before you can enrol into the PLT program at Leo Cussen, you will need to have …" at bounding box center [536, 265] width 835 height 32
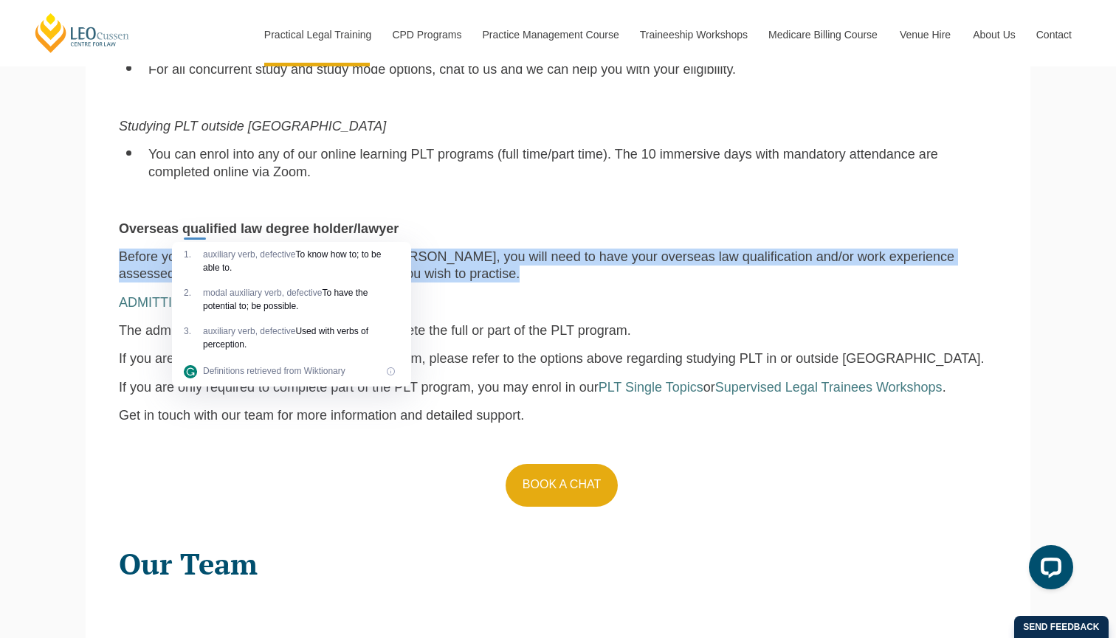
click at [426, 249] on p "Before you can enrol into the PLT program at Leo Cussen, you will need to have …" at bounding box center [558, 266] width 878 height 35
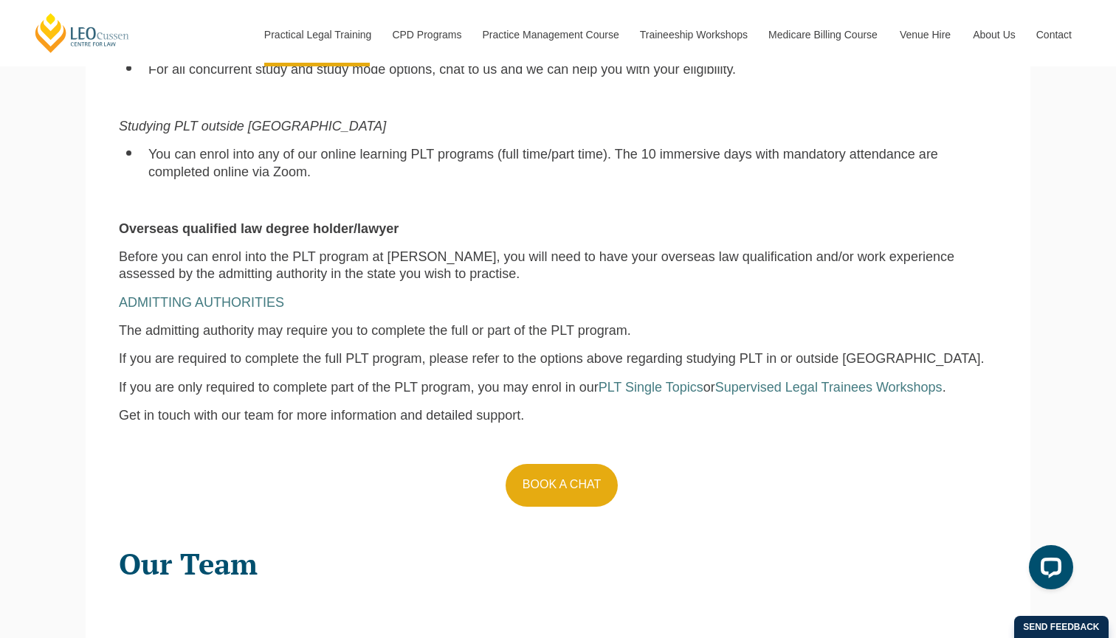
click at [191, 252] on span "Before you can enrol into the PLT program at Leo Cussen, you will need to have …" at bounding box center [536, 265] width 835 height 32
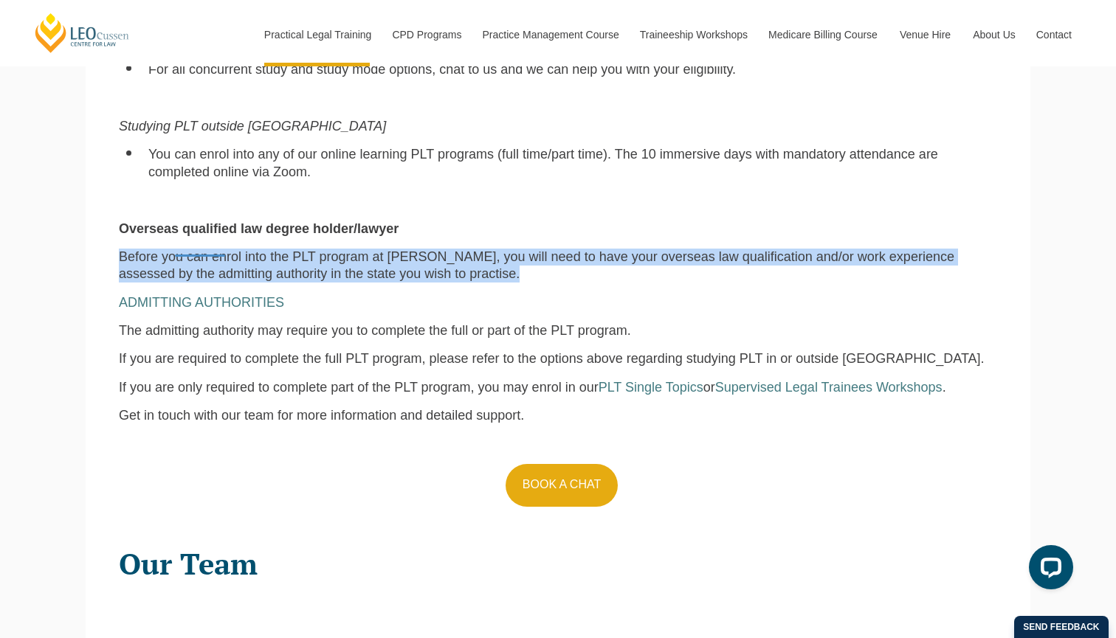
click at [191, 252] on span "Before you can enrol into the PLT program at Leo Cussen, you will need to have …" at bounding box center [536, 265] width 835 height 32
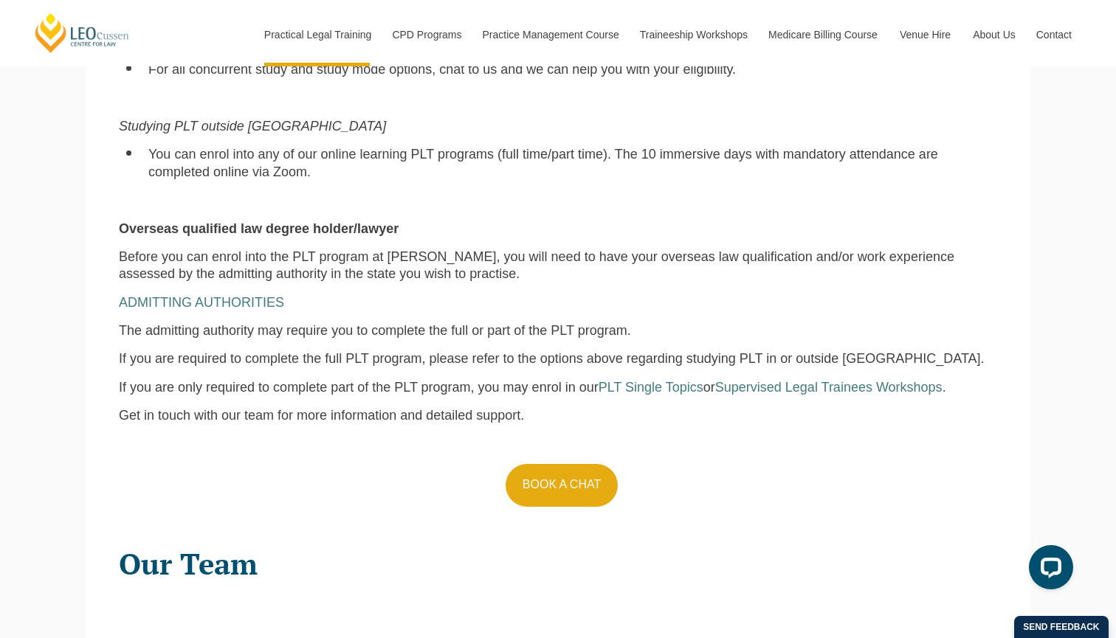
click at [401, 263] on div "Eligibility for PLT at Leo Cussen Australia law degree holder Depending on the …" at bounding box center [558, 146] width 900 height 744
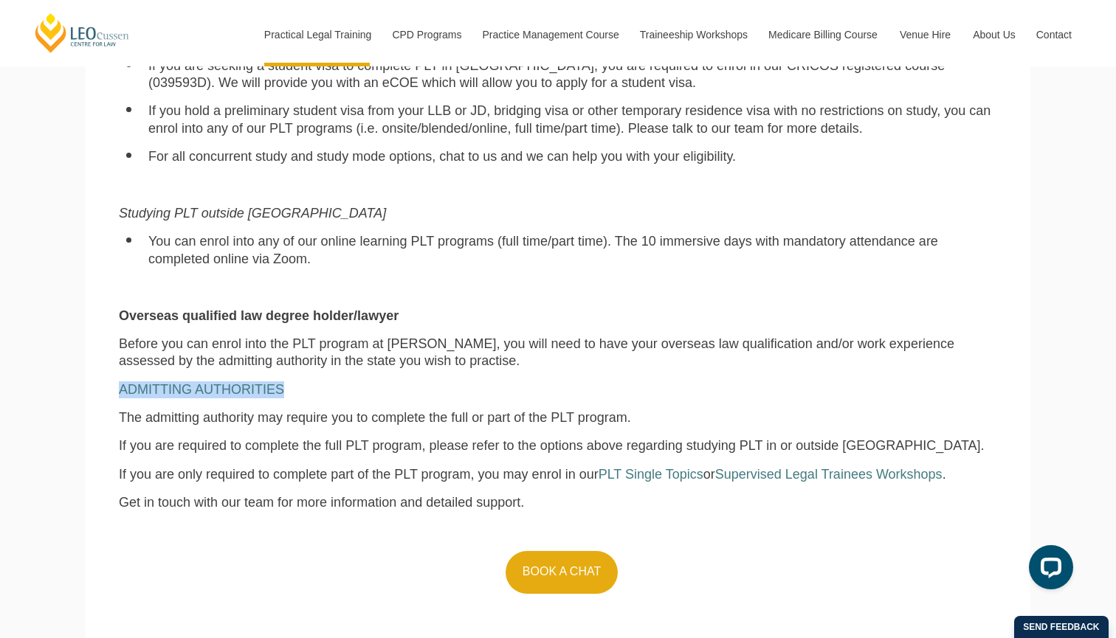
scroll to position [1170, 0]
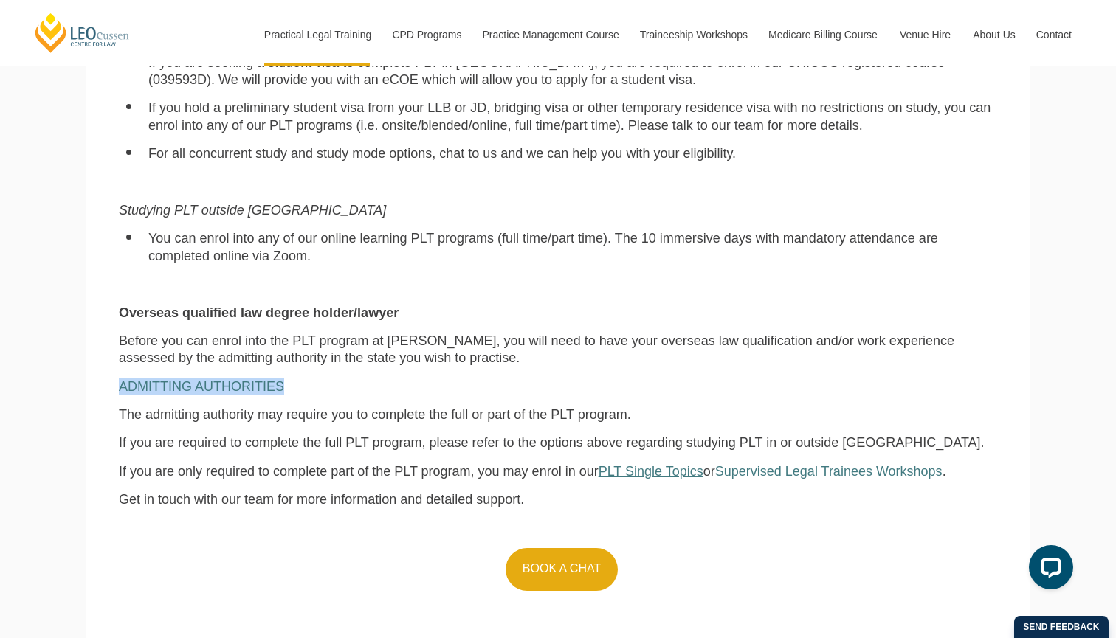
click at [608, 464] on span "PLT Single Topics" at bounding box center [650, 471] width 105 height 15
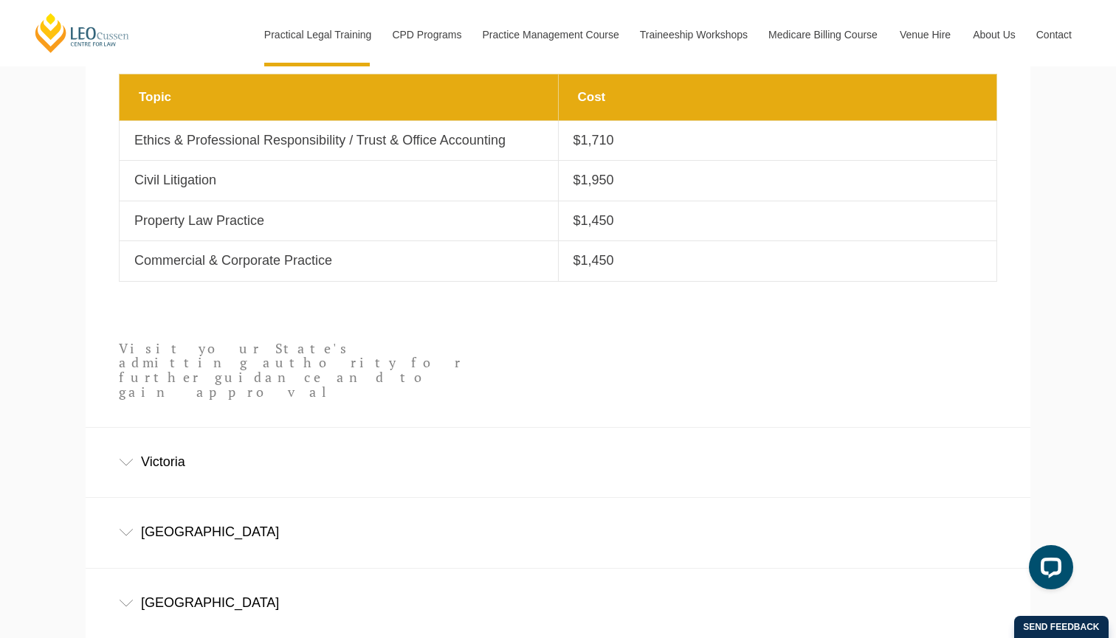
scroll to position [688, 0]
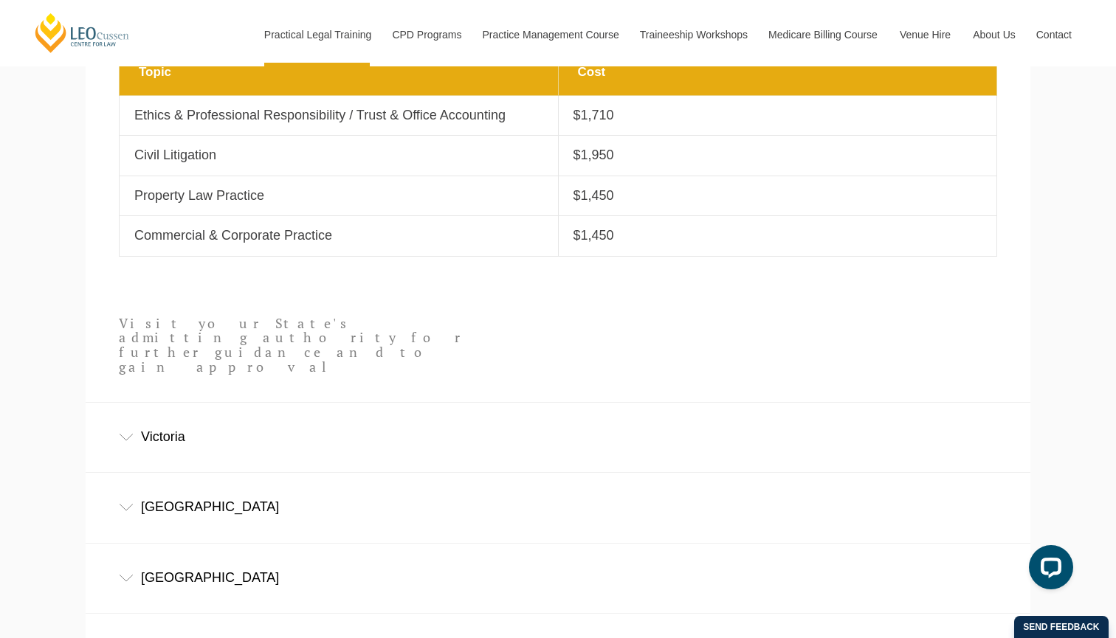
click at [187, 473] on div "New South Wales" at bounding box center [558, 507] width 944 height 69
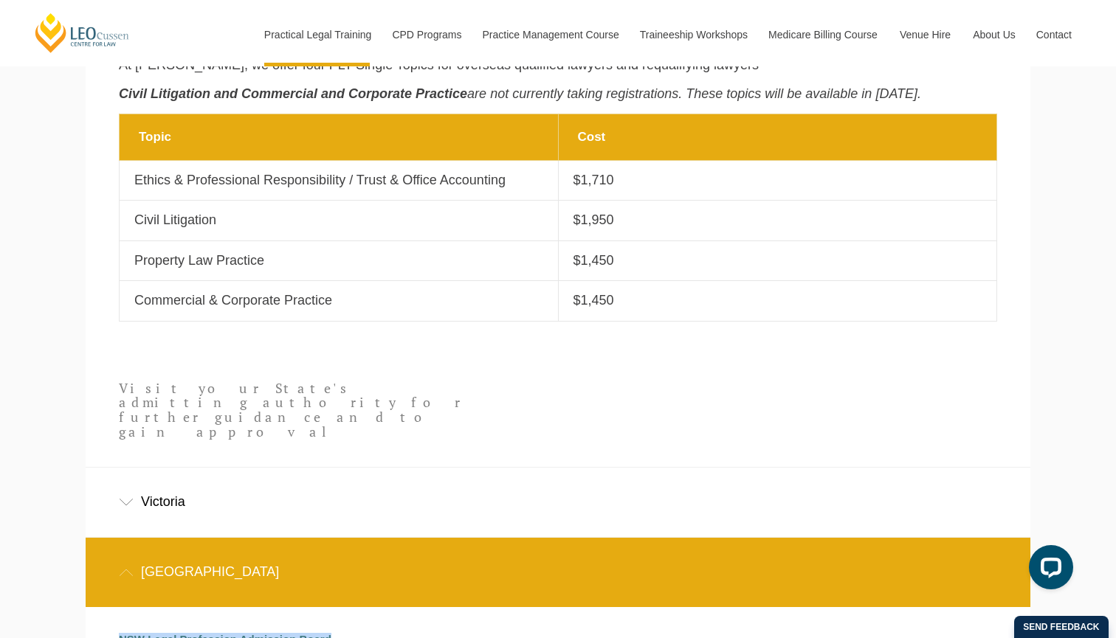
scroll to position [662, 0]
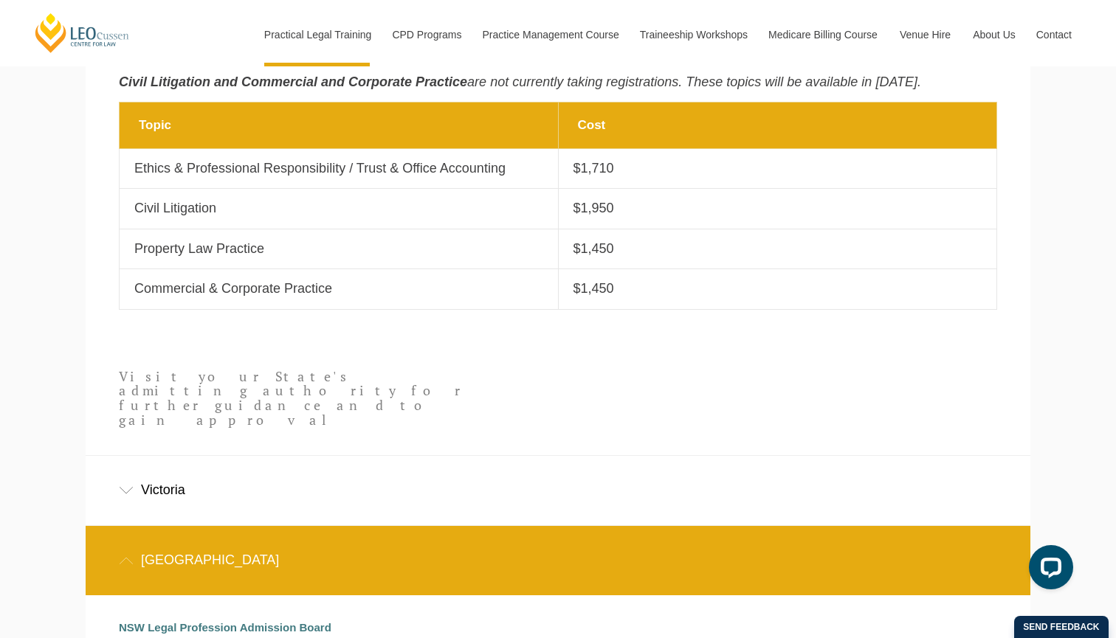
click at [170, 456] on div "Victoria" at bounding box center [558, 490] width 944 height 69
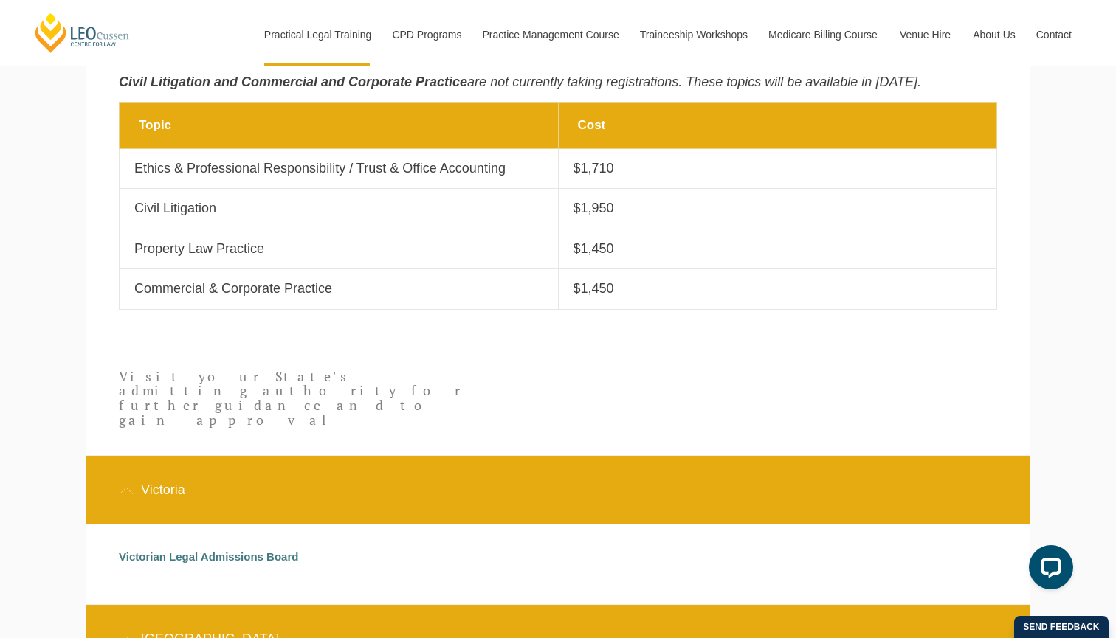
click at [170, 456] on div "Victoria" at bounding box center [558, 490] width 944 height 69
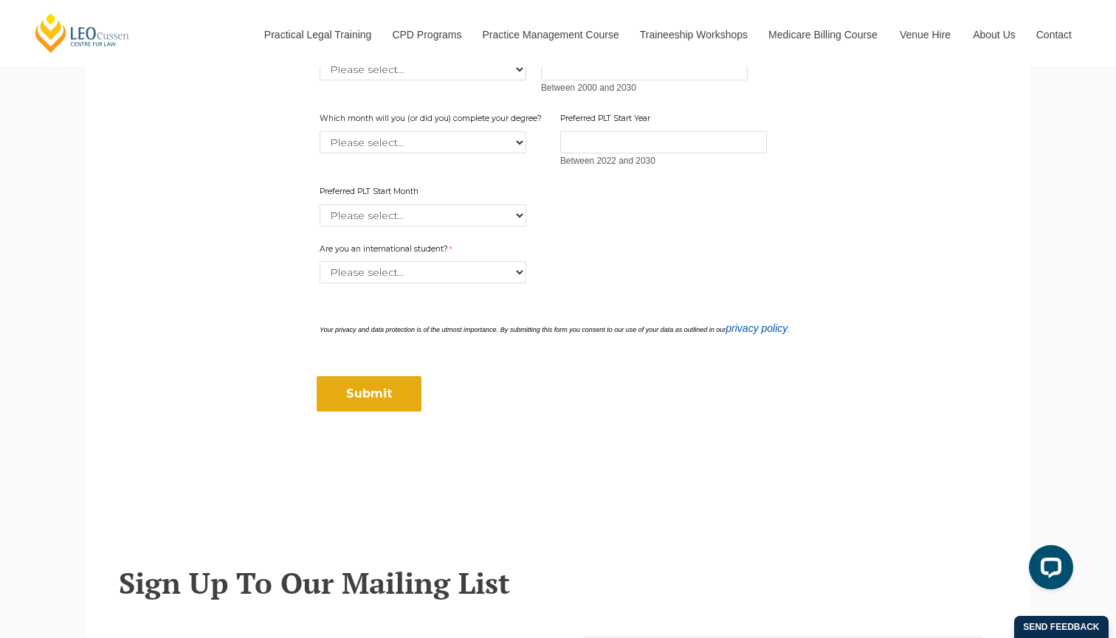
scroll to position [453, 0]
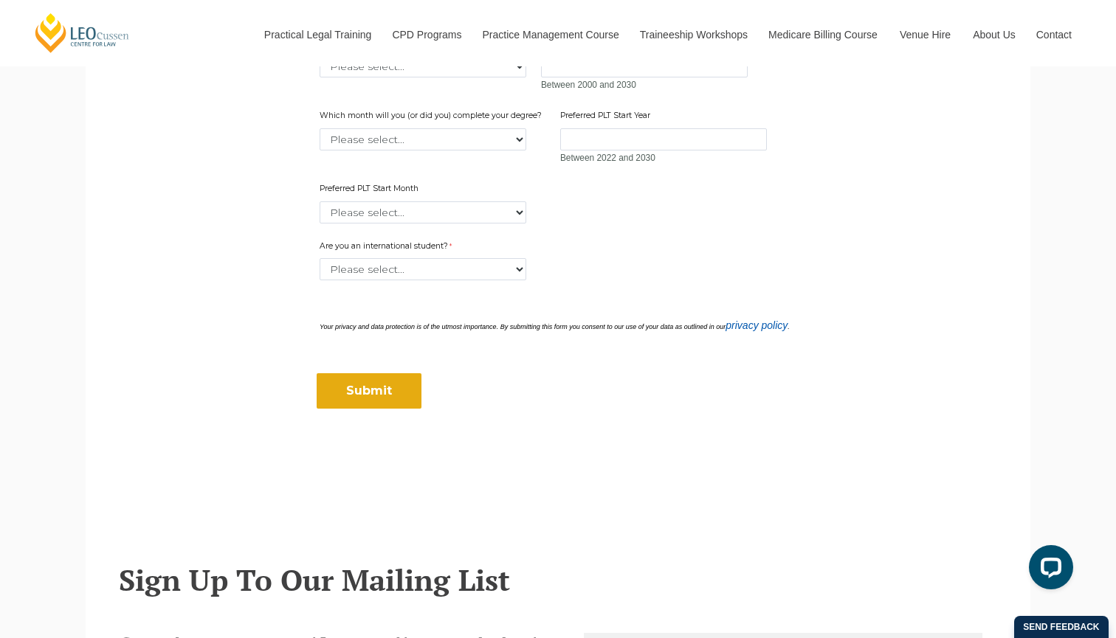
click at [610, 238] on div "Are you an international student? Please select... Yes No" at bounding box center [558, 261] width 488 height 46
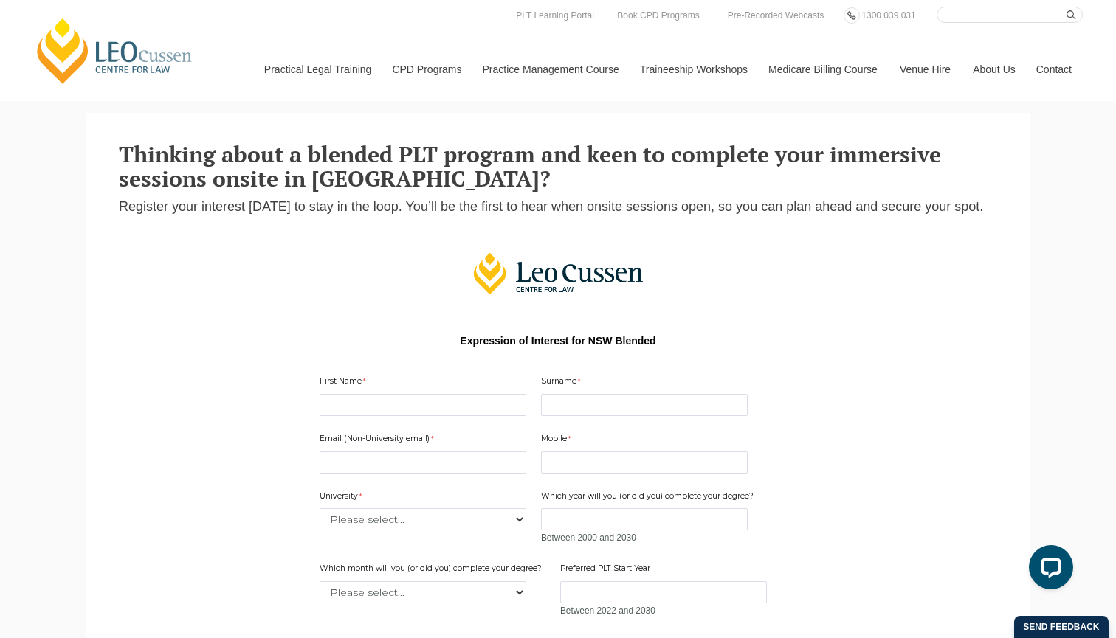
scroll to position [0, 0]
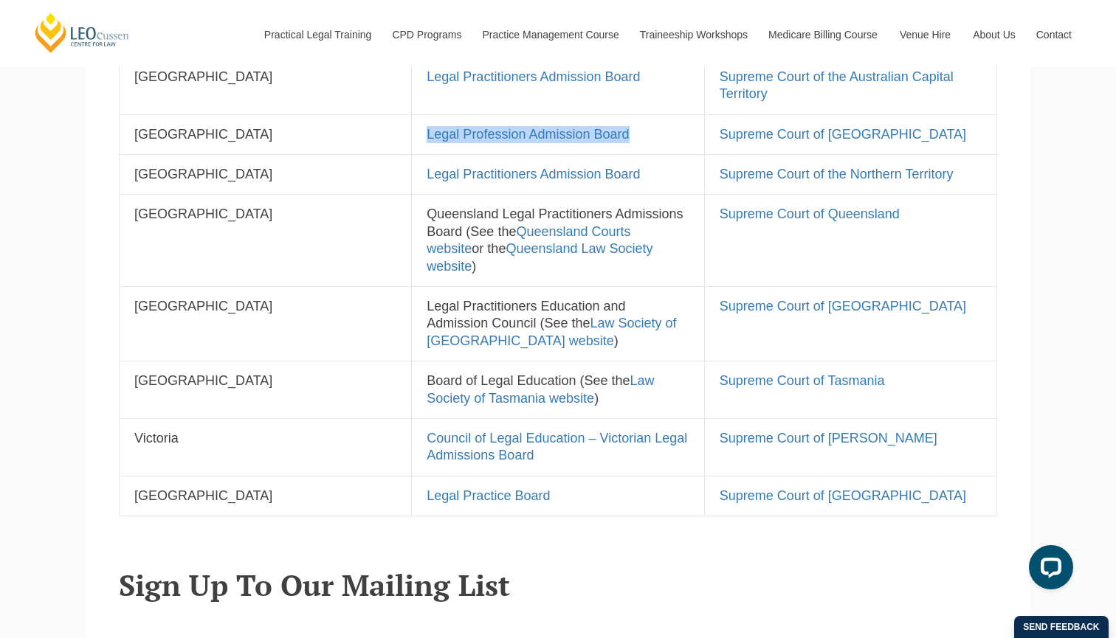
scroll to position [889, 0]
